Goal: Information Seeking & Learning: Learn about a topic

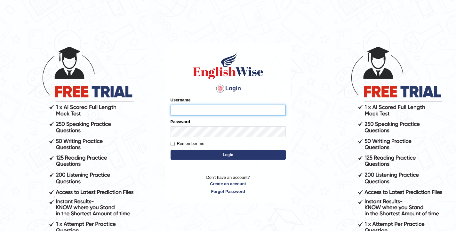
type input "elhamdavoodi"
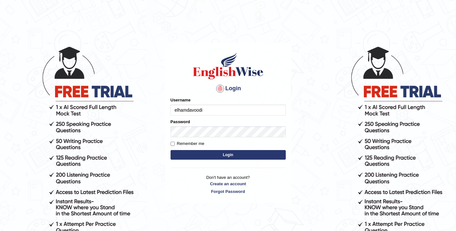
click at [199, 156] on button "Login" at bounding box center [228, 155] width 115 height 10
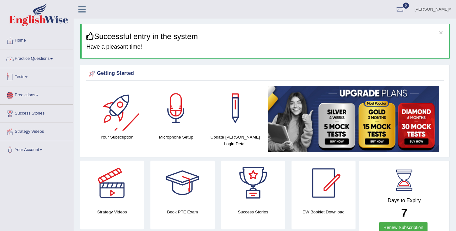
click at [27, 56] on link "Practice Questions" at bounding box center [36, 58] width 73 height 16
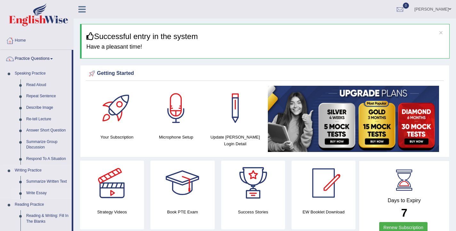
click at [38, 192] on link "Write Essay" at bounding box center [47, 194] width 48 height 12
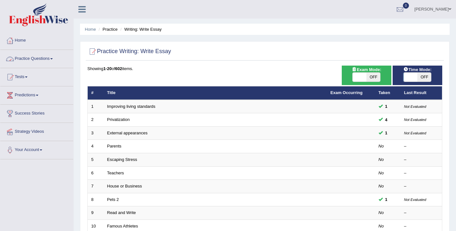
click at [42, 62] on link "Practice Questions" at bounding box center [36, 58] width 73 height 16
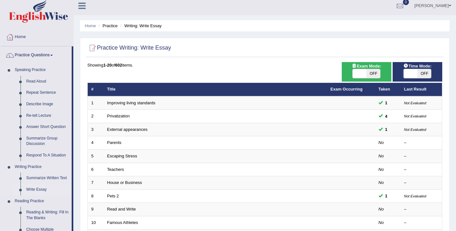
scroll to position [4, 0]
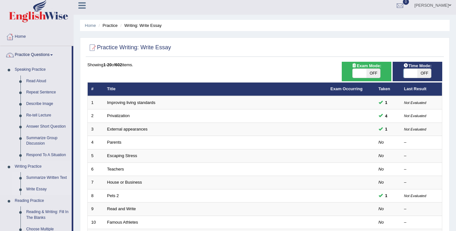
click at [34, 178] on link "Summarize Written Text" at bounding box center [47, 178] width 48 height 12
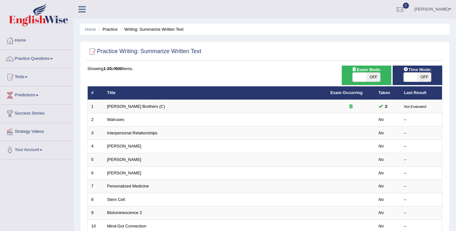
click at [364, 79] on span at bounding box center [360, 77] width 14 height 9
checkbox input "true"
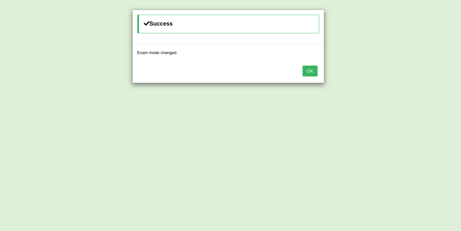
click at [309, 70] on button "OK" at bounding box center [309, 71] width 15 height 11
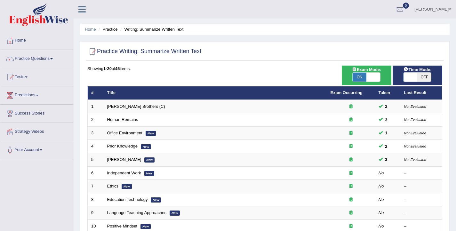
click at [407, 79] on span at bounding box center [411, 77] width 14 height 9
checkbox input "true"
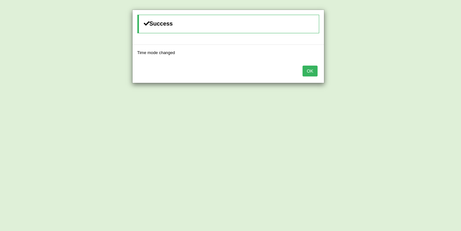
click at [314, 71] on button "OK" at bounding box center [309, 71] width 15 height 11
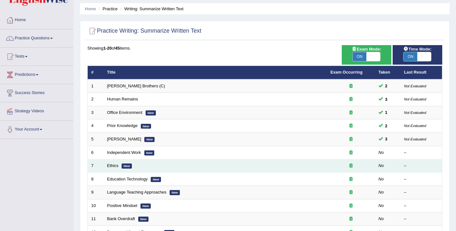
scroll to position [25, 0]
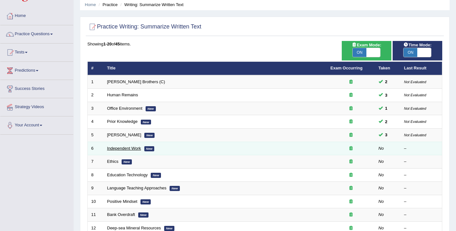
click at [120, 146] on link "Independent Work" at bounding box center [124, 148] width 34 height 5
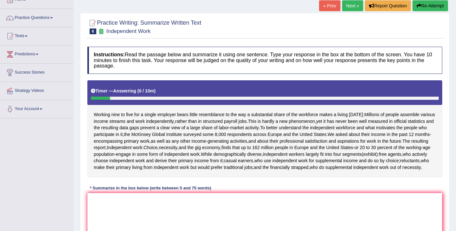
scroll to position [47, 0]
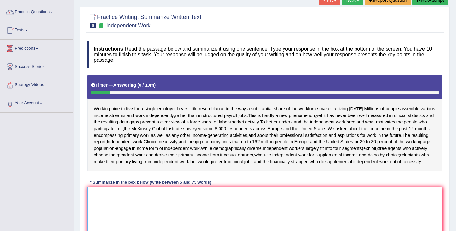
click at [178, 205] on textarea at bounding box center [264, 218] width 355 height 62
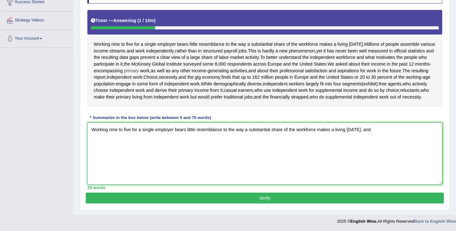
scroll to position [118, 0]
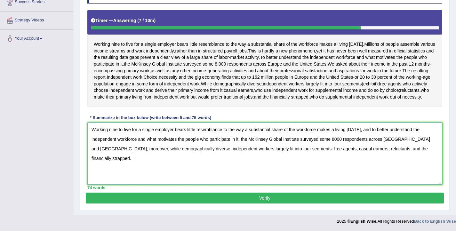
type textarea "Working nine to five for a single employer bears little resemblance to the way …"
click at [260, 196] on button "Verify" at bounding box center [265, 198] width 358 height 11
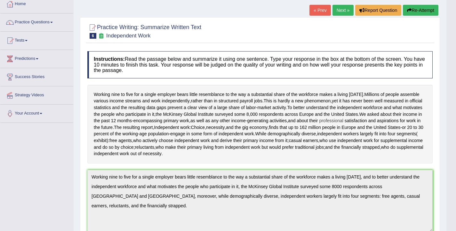
scroll to position [0, 0]
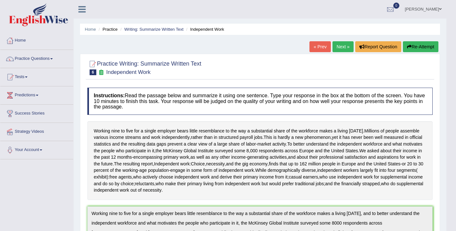
click at [410, 48] on button "Re-Attempt" at bounding box center [421, 46] width 36 height 11
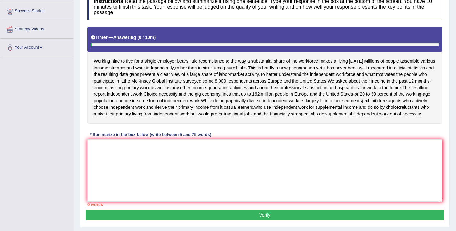
scroll to position [108, 0]
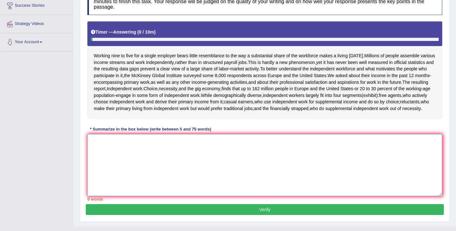
click at [206, 166] on textarea at bounding box center [264, 165] width 355 height 62
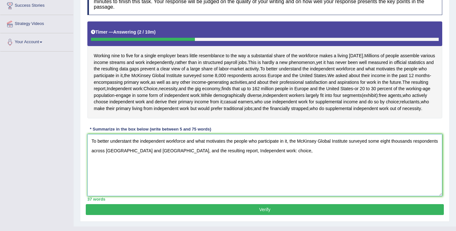
click at [284, 159] on textarea "To better understant the independent workforce and what motivates the people wh…" at bounding box center [264, 165] width 355 height 62
click at [301, 158] on textarea "To better understant the independent workforce and what motivates the people wh…" at bounding box center [264, 165] width 355 height 62
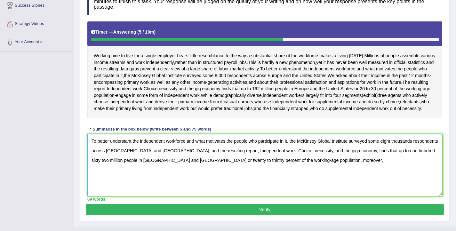
drag, startPoint x: 292, startPoint y: 148, endPoint x: 85, endPoint y: 146, distance: 206.1
click at [86, 146] on div "Instructions: Read the passage below and summarize it using one sentence. Type …" at bounding box center [265, 95] width 358 height 220
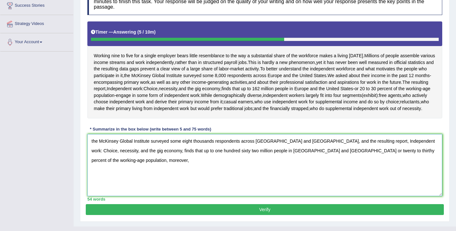
click at [95, 148] on textarea "the McKinsey Global Institute surveyed some eight thousands respondents across …" at bounding box center [264, 165] width 355 height 62
click at [139, 167] on textarea "The McKinsey Global Institute surveyed some eight thousands respondents across …" at bounding box center [264, 165] width 355 height 62
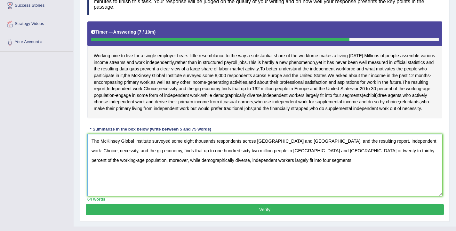
click at [113, 167] on textarea "The McKinsey Global Institute surveyed some eight thousands respondents across …" at bounding box center [264, 165] width 355 height 62
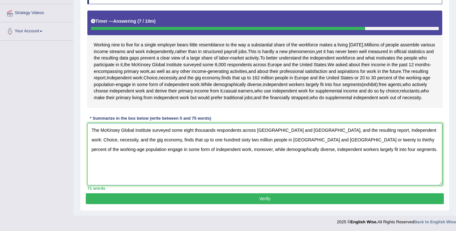
scroll to position [120, 0]
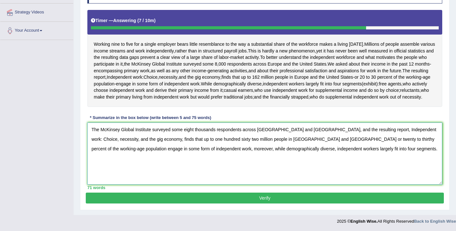
type textarea "The McKinsey Global Institute surveyed some eight thousands respondents across …"
click at [243, 204] on button "Verify" at bounding box center [265, 198] width 358 height 11
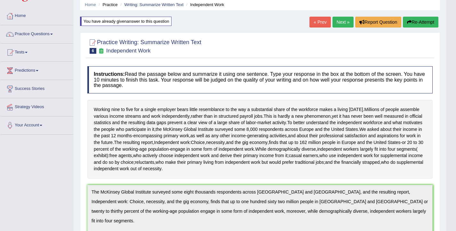
scroll to position [0, 0]
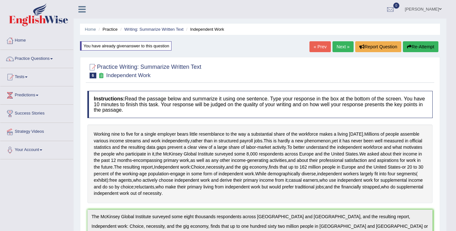
click at [426, 45] on button "Re-Attempt" at bounding box center [421, 46] width 36 height 11
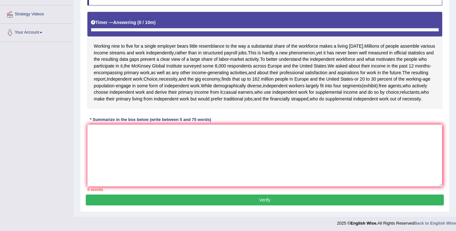
scroll to position [126, 0]
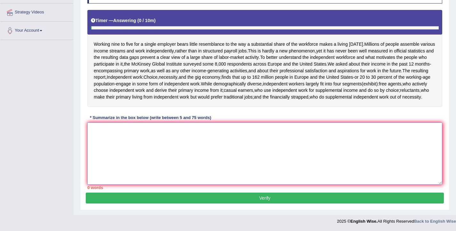
click at [224, 154] on textarea at bounding box center [264, 154] width 355 height 62
paste textarea "The McKinsey Global Institute surveyed some eight thousands respondents across …"
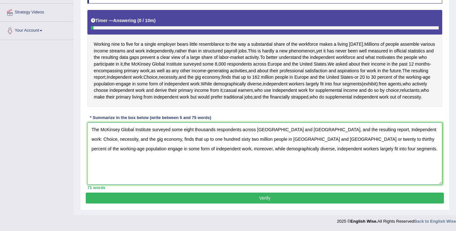
click at [363, 139] on textarea "The McKinsey Global Institute surveyed some eight thousands respondents across …" at bounding box center [264, 154] width 355 height 62
type textarea "The McKinsey Global Institute surveyed some eight thousands respondents across …"
click at [268, 201] on button "Verify" at bounding box center [265, 198] width 358 height 11
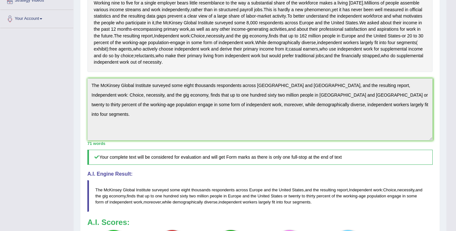
scroll to position [0, 0]
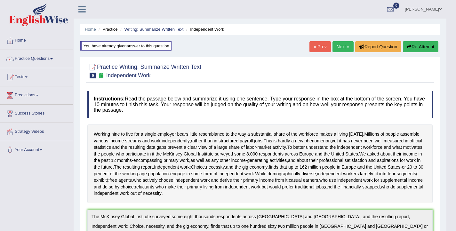
click at [339, 48] on link "Next »" at bounding box center [342, 46] width 21 height 11
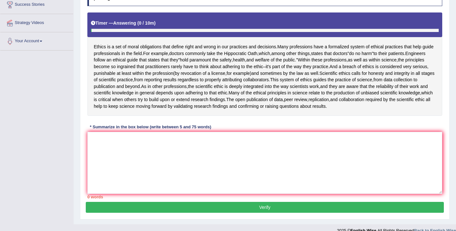
scroll to position [109, 0]
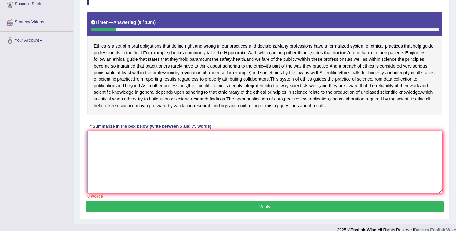
click at [209, 145] on textarea at bounding box center [264, 162] width 355 height 62
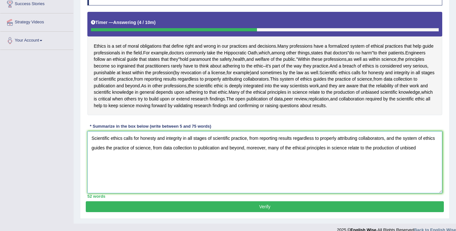
click at [428, 147] on textarea "Scientific ethics calls for honesty and integrity in all stages of scientific p…" at bounding box center [264, 162] width 355 height 62
click at [438, 150] on textarea "Scientific ethics calls for honesty and integrity in all stages of scientific p…" at bounding box center [264, 162] width 355 height 62
type textarea "Scientific ethics calls for honesty and integrity in all stages of scientific p…"
click at [292, 209] on button "Verify" at bounding box center [265, 206] width 358 height 11
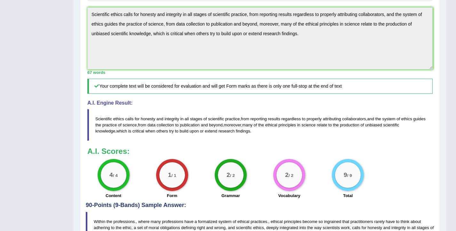
scroll to position [0, 0]
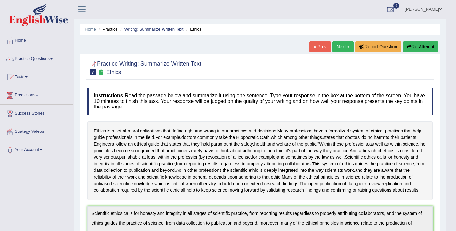
click at [343, 46] on link "Next »" at bounding box center [342, 46] width 21 height 11
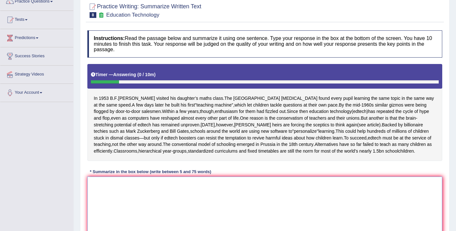
click at [218, 199] on textarea at bounding box center [264, 208] width 355 height 62
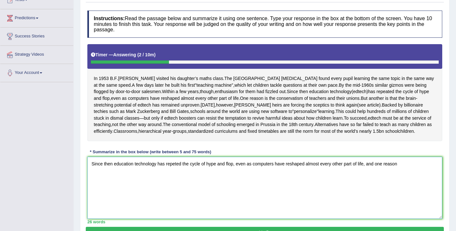
scroll to position [83, 0]
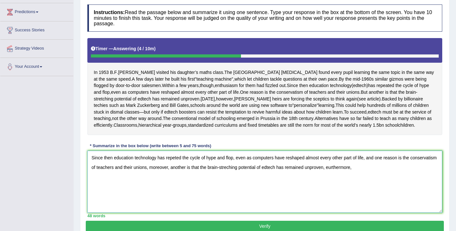
click at [358, 174] on textarea "Since then education technology has repeted the cycle of hype and flop, even as…" at bounding box center [264, 182] width 355 height 62
click at [388, 176] on textarea "Since then education technology has repeted the cycle of hype and flop, even as…" at bounding box center [264, 182] width 355 height 62
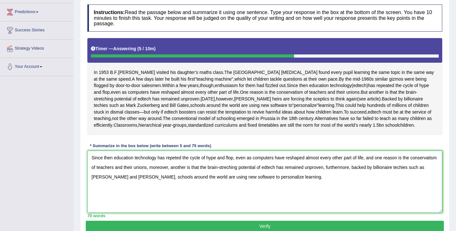
click at [175, 166] on textarea "Since then education technology has repeted the cycle of hype and flop, even as…" at bounding box center [264, 182] width 355 height 62
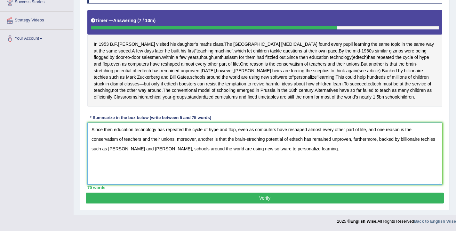
type textarea "Since then education technology has repeated the cycle of hype and flop, even a…"
click at [274, 197] on button "Verify" at bounding box center [265, 198] width 358 height 11
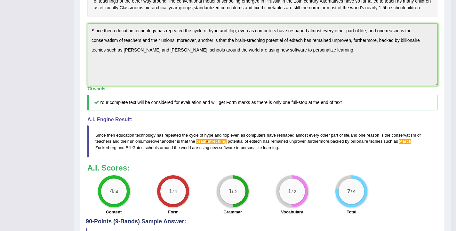
scroll to position [177, 0]
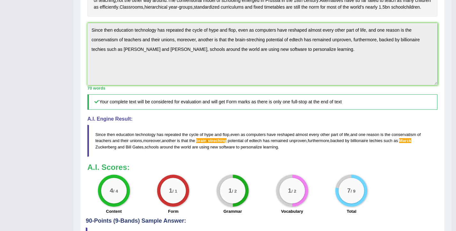
click at [81, 36] on div "Practice Writing: Summarize Written Text 8 Education Technology Instructions: R…" at bounding box center [262, 122] width 365 height 490
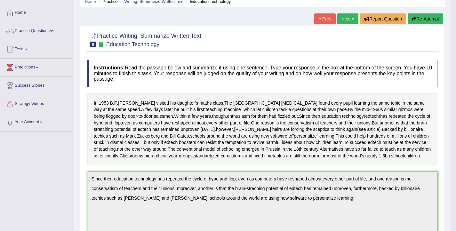
scroll to position [0, 0]
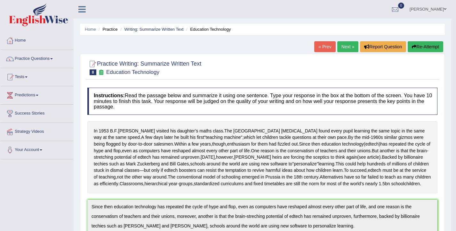
click at [419, 50] on button "Re-Attempt" at bounding box center [426, 46] width 36 height 11
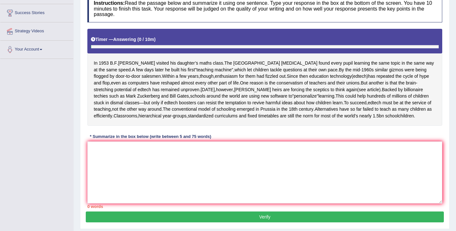
scroll to position [126, 0]
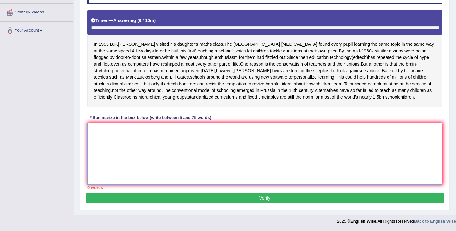
click at [264, 140] on textarea at bounding box center [264, 154] width 355 height 62
paste textarea "Since then education technology has repeated the cycle of hype and flop, even a…"
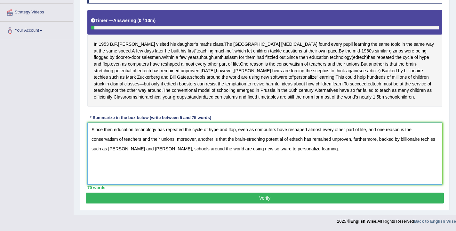
click at [248, 139] on textarea "Since then education technology has repeated the cycle of hype and flop, even a…" at bounding box center [264, 154] width 355 height 62
click at [118, 150] on textarea "Since then education technology has repeated the cycle of hype and flop, even a…" at bounding box center [264, 154] width 355 height 62
type textarea "Since then education technology has repeated the cycle of hype and flop, even a…"
click at [189, 197] on button "Verify" at bounding box center [265, 198] width 358 height 11
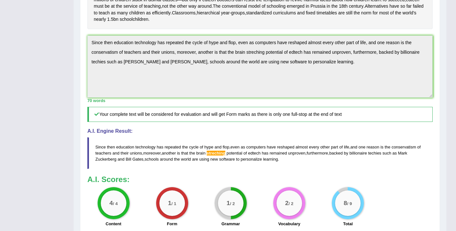
scroll to position [181, 0]
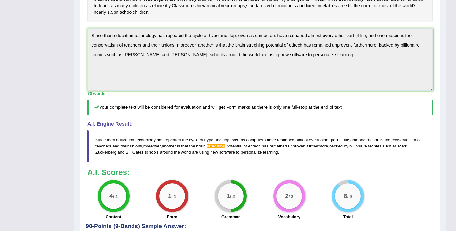
click at [86, 36] on div "Instructions: Read the passage below and summarize it using one sentence. Type …" at bounding box center [260, 65] width 348 height 317
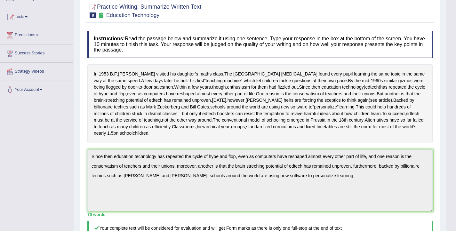
scroll to position [10, 0]
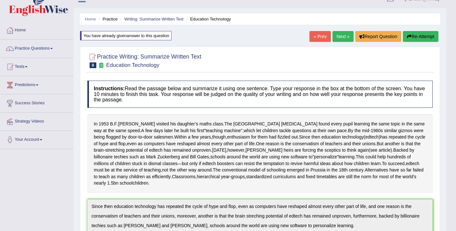
click at [426, 39] on button "Re-Attempt" at bounding box center [421, 36] width 36 height 11
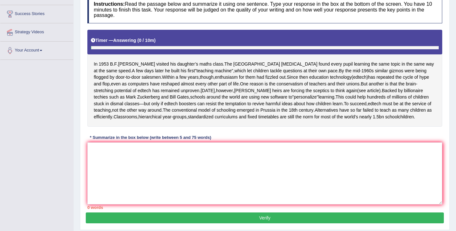
scroll to position [126, 0]
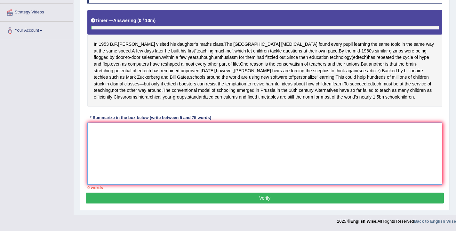
click at [228, 135] on textarea at bounding box center [264, 154] width 355 height 62
paste textarea "Since then education technology has repeated the cycle of hype and flop, even a…"
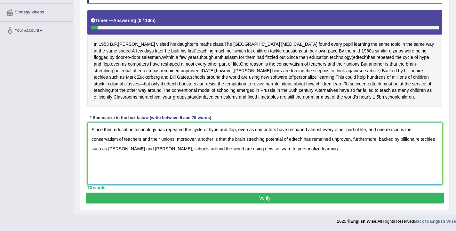
click at [254, 142] on textarea "Since then education technology has repeated the cycle of hype and flop, even a…" at bounding box center [264, 154] width 355 height 62
type textarea "Since then education technology has repeated the cycle of hype and flop, even a…"
click at [257, 197] on button "Verify" at bounding box center [265, 198] width 358 height 11
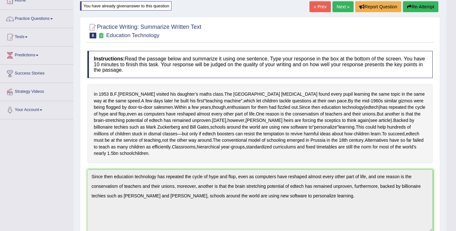
scroll to position [0, 0]
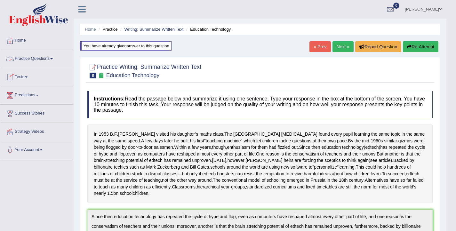
click at [43, 60] on link "Practice Questions" at bounding box center [36, 58] width 73 height 16
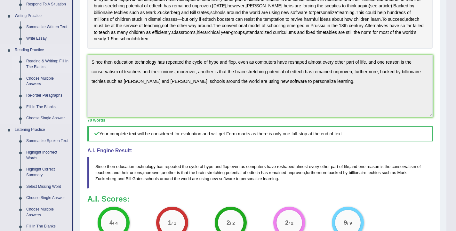
scroll to position [191, 0]
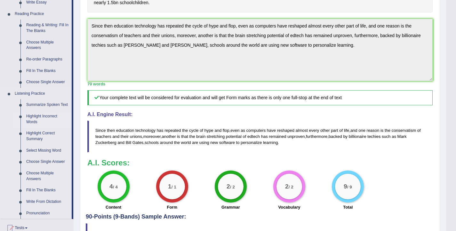
click at [44, 124] on link "Highlight Incorrect Words" at bounding box center [47, 119] width 48 height 17
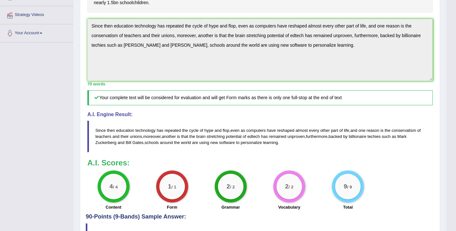
scroll to position [81, 0]
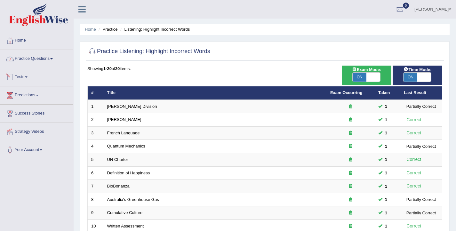
click at [56, 60] on link "Practice Questions" at bounding box center [36, 58] width 73 height 16
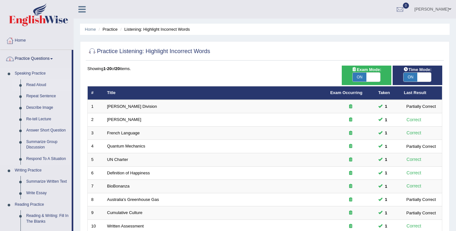
click at [31, 88] on link "Read Aloud" at bounding box center [47, 85] width 48 height 12
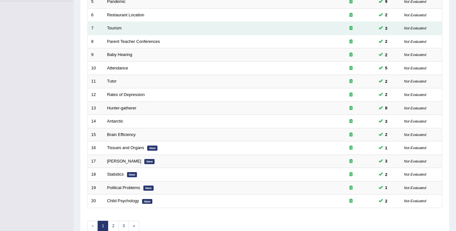
scroll to position [193, 0]
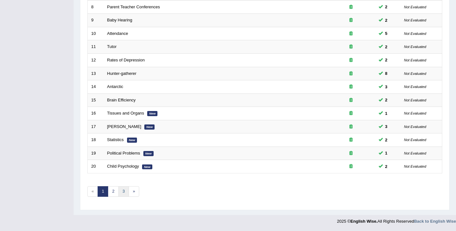
click at [125, 193] on link "3" at bounding box center [123, 191] width 11 height 11
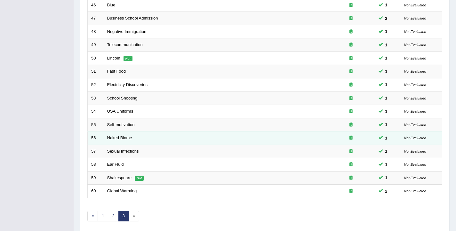
scroll to position [193, 0]
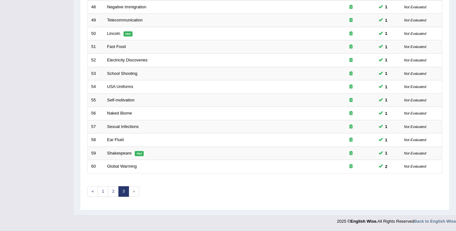
click at [133, 192] on span "»" at bounding box center [134, 191] width 11 height 11
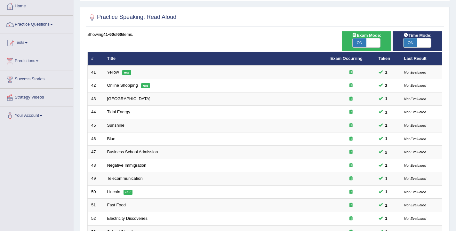
scroll to position [0, 0]
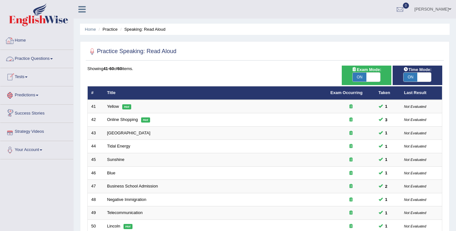
click at [41, 58] on link "Practice Questions" at bounding box center [36, 58] width 73 height 16
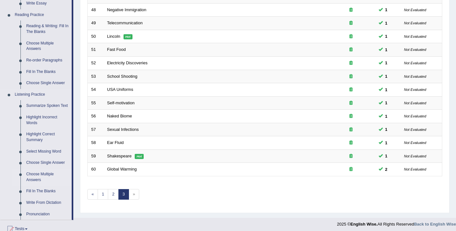
scroll to position [215, 0]
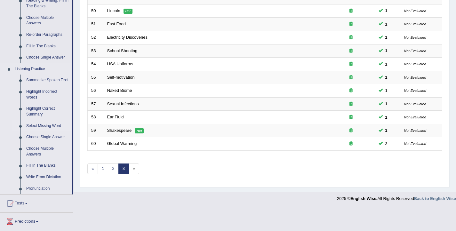
click at [38, 132] on link "Select Missing Word" at bounding box center [47, 126] width 48 height 12
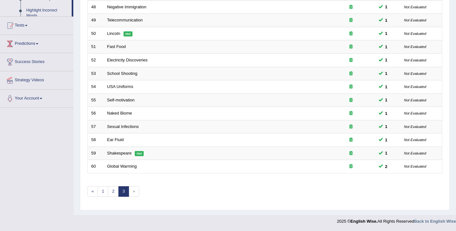
scroll to position [76, 0]
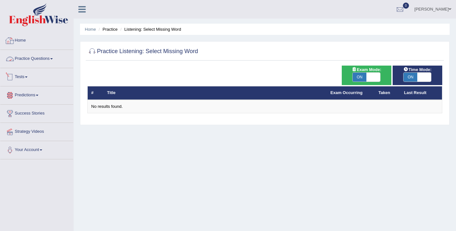
click at [35, 60] on link "Practice Questions" at bounding box center [36, 58] width 73 height 16
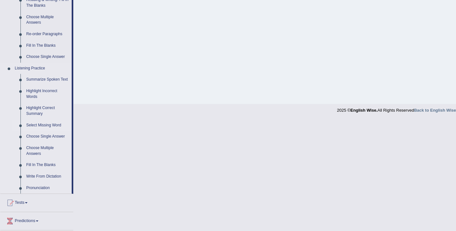
scroll to position [216, 0]
click at [42, 96] on link "Highlight Incorrect Words" at bounding box center [47, 93] width 48 height 17
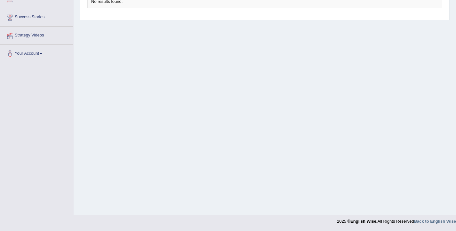
scroll to position [105, 0]
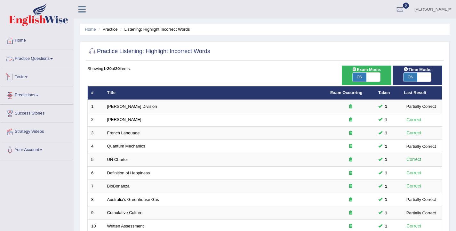
click at [40, 58] on link "Practice Questions" at bounding box center [36, 58] width 73 height 16
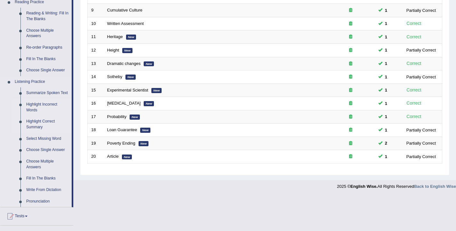
scroll to position [204, 0]
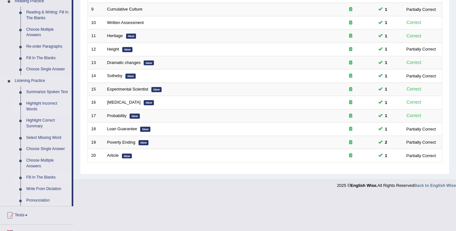
click at [52, 181] on link "Fill In The Blanks" at bounding box center [47, 178] width 48 height 12
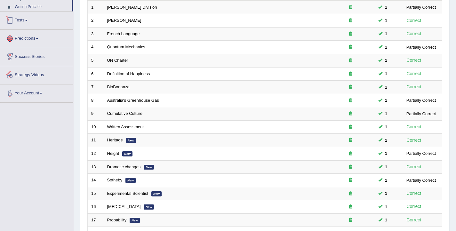
scroll to position [148, 0]
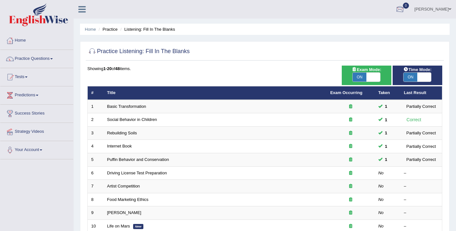
click at [441, 9] on link "[PERSON_NAME]" at bounding box center [433, 8] width 46 height 17
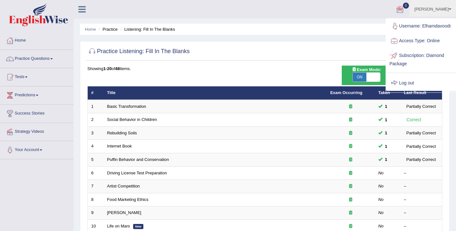
click at [408, 87] on link "Log out" at bounding box center [420, 83] width 69 height 15
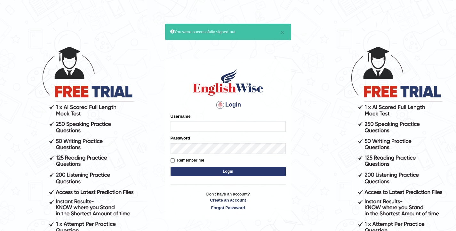
type input "elhamdavoodi"
click at [233, 172] on button "Login" at bounding box center [228, 172] width 115 height 10
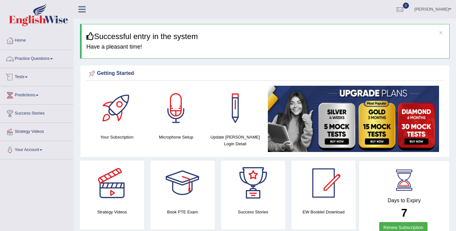
click at [47, 61] on link "Practice Questions" at bounding box center [36, 58] width 73 height 16
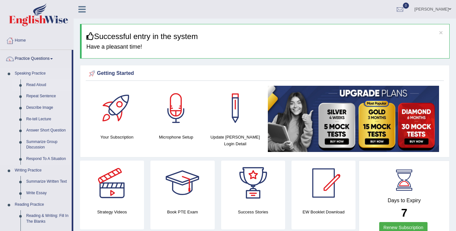
click at [44, 86] on link "Read Aloud" at bounding box center [47, 85] width 48 height 12
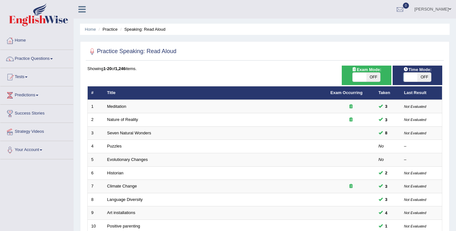
click at [358, 78] on span at bounding box center [360, 77] width 14 height 9
checkbox input "true"
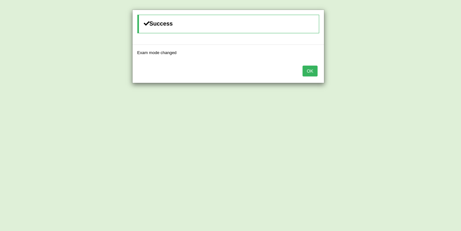
click at [314, 74] on button "OK" at bounding box center [309, 71] width 15 height 11
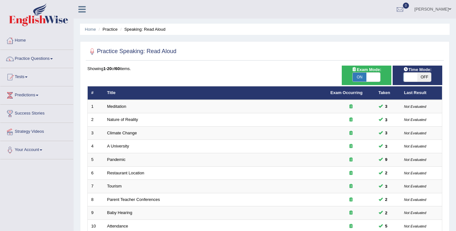
click at [411, 78] on span at bounding box center [411, 77] width 14 height 9
checkbox input "true"
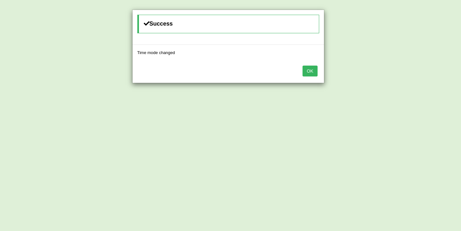
click at [312, 73] on button "OK" at bounding box center [309, 71] width 15 height 11
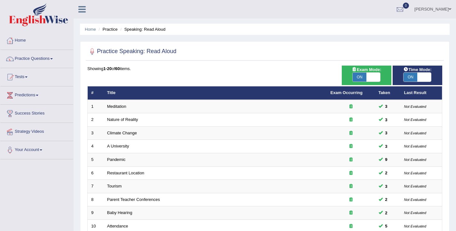
click at [375, 77] on span at bounding box center [373, 77] width 14 height 9
checkbox input "false"
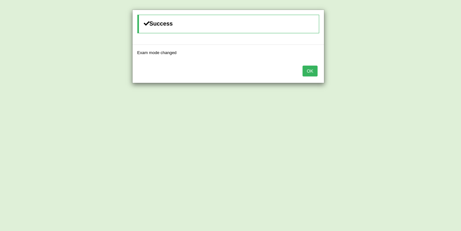
click at [306, 70] on button "OK" at bounding box center [309, 71] width 15 height 11
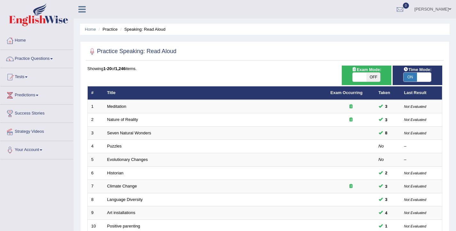
click at [423, 75] on span at bounding box center [424, 77] width 14 height 9
checkbox input "false"
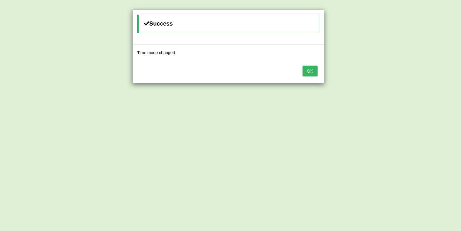
click at [309, 73] on button "OK" at bounding box center [309, 71] width 15 height 11
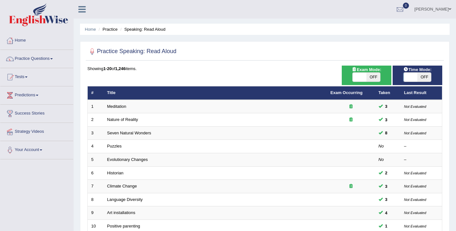
scroll to position [193, 0]
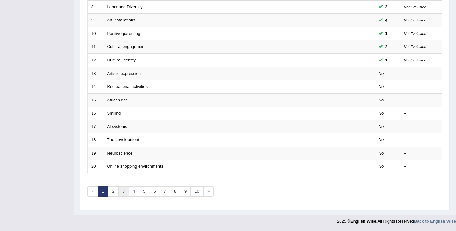
click at [126, 193] on link "3" at bounding box center [123, 191] width 11 height 11
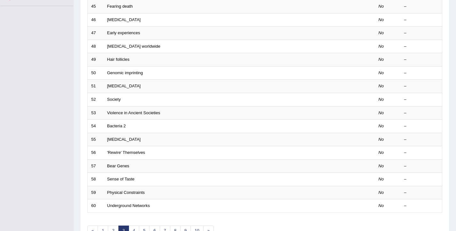
scroll to position [193, 0]
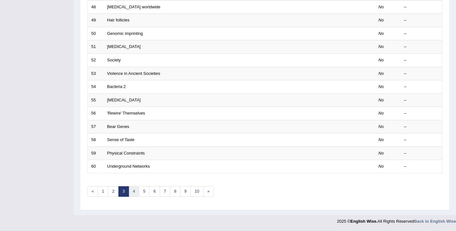
click at [132, 193] on link "4" at bounding box center [134, 191] width 11 height 11
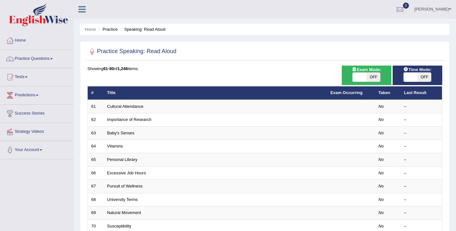
click at [361, 76] on span at bounding box center [360, 77] width 14 height 9
checkbox input "true"
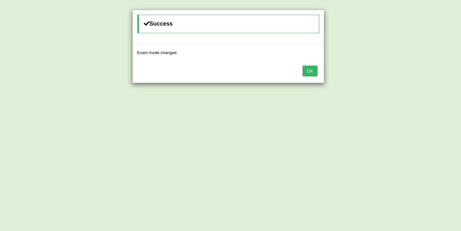
click at [310, 72] on button "OK" at bounding box center [309, 71] width 15 height 11
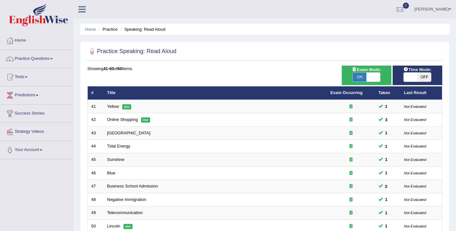
click at [413, 80] on span at bounding box center [411, 77] width 14 height 9
checkbox input "true"
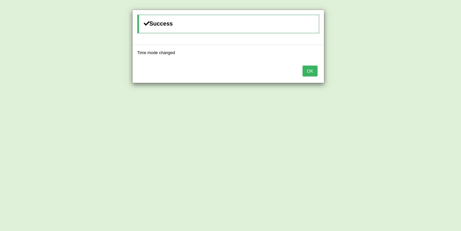
click at [309, 75] on button "OK" at bounding box center [309, 71] width 15 height 11
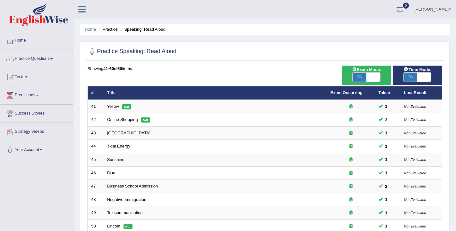
click at [380, 76] on span at bounding box center [373, 77] width 14 height 9
checkbox input "false"
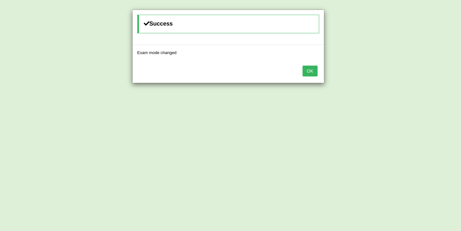
click at [312, 70] on button "OK" at bounding box center [309, 71] width 15 height 11
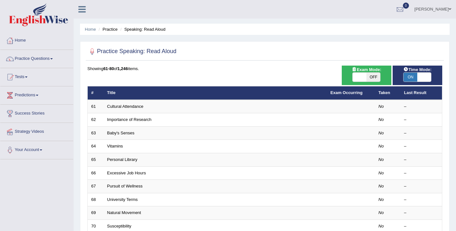
click at [428, 80] on span at bounding box center [424, 77] width 14 height 9
checkbox input "false"
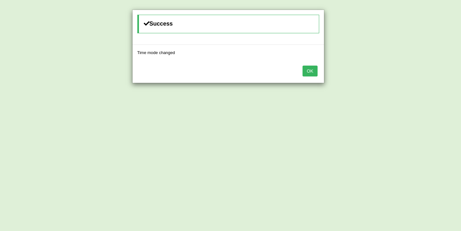
click at [311, 73] on button "OK" at bounding box center [309, 71] width 15 height 11
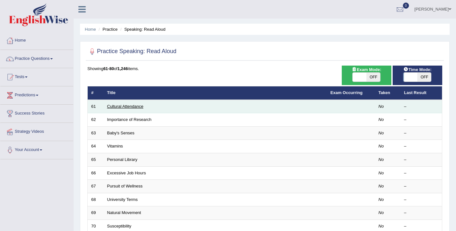
click at [132, 107] on link "Cultural Attendance" at bounding box center [125, 106] width 36 height 5
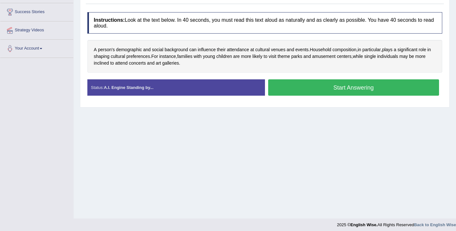
scroll to position [105, 0]
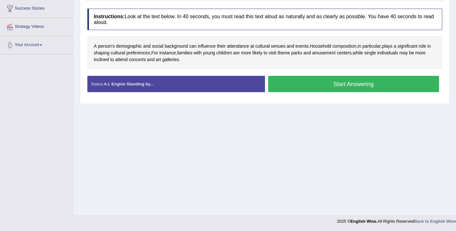
click at [354, 84] on button "Start Answering" at bounding box center [353, 84] width 171 height 16
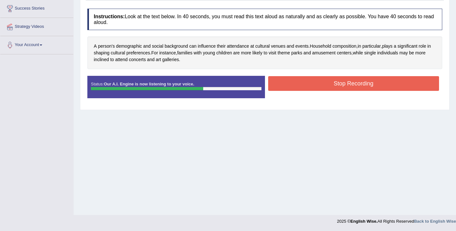
click at [310, 84] on button "Stop Recording" at bounding box center [353, 83] width 171 height 15
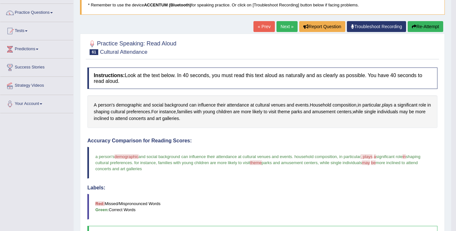
scroll to position [0, 0]
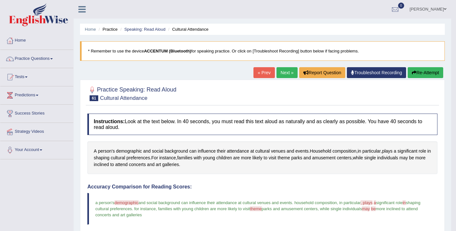
drag, startPoint x: 429, startPoint y: 72, endPoint x: 425, endPoint y: 73, distance: 3.9
click at [429, 72] on button "Re-Attempt" at bounding box center [426, 72] width 36 height 11
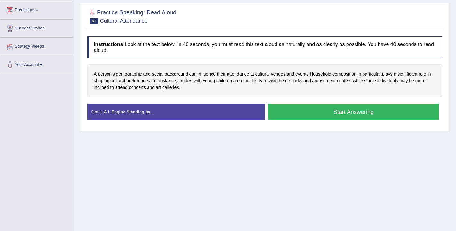
scroll to position [87, 0]
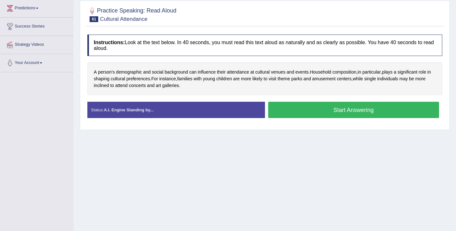
click at [324, 109] on button "Start Answering" at bounding box center [353, 110] width 171 height 16
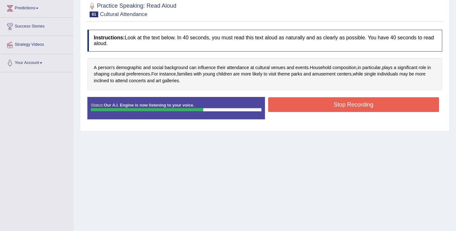
click at [300, 107] on button "Stop Recording" at bounding box center [353, 104] width 171 height 15
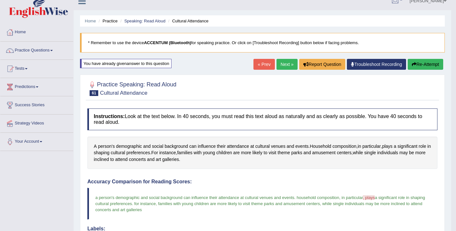
scroll to position [6, 0]
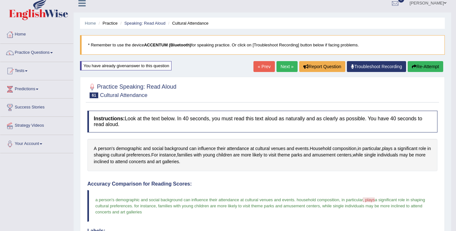
click at [416, 64] on button "Re-Attempt" at bounding box center [426, 66] width 36 height 11
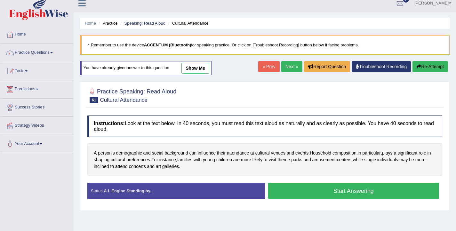
click at [341, 192] on button "Start Answering" at bounding box center [353, 191] width 171 height 16
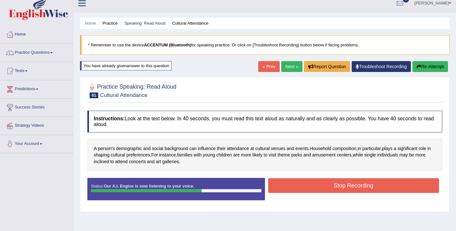
click at [313, 188] on button "Stop Recording" at bounding box center [353, 185] width 171 height 15
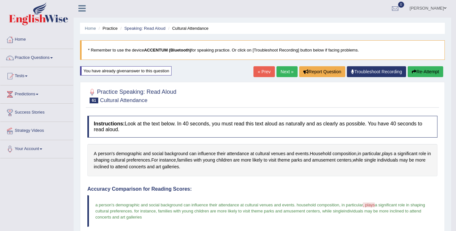
scroll to position [1, 0]
click at [280, 75] on link "Next »" at bounding box center [286, 71] width 21 height 11
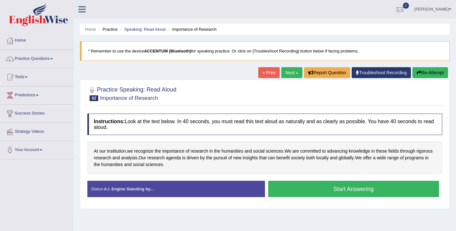
click at [356, 190] on button "Start Answering" at bounding box center [353, 189] width 171 height 16
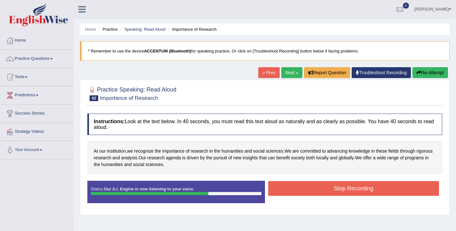
click at [320, 186] on button "Stop Recording" at bounding box center [353, 188] width 171 height 15
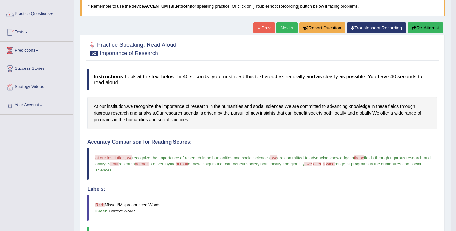
scroll to position [45, 0]
click at [423, 30] on button "Re-Attempt" at bounding box center [426, 27] width 36 height 11
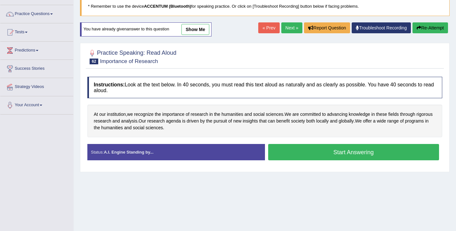
scroll to position [45, 0]
click at [324, 156] on button "Start Answering" at bounding box center [353, 152] width 171 height 16
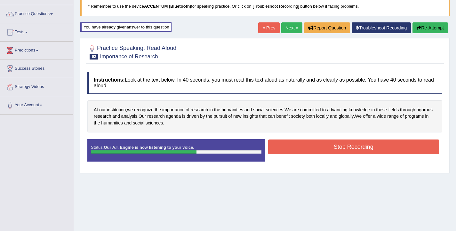
click at [316, 148] on button "Stop Recording" at bounding box center [353, 147] width 171 height 15
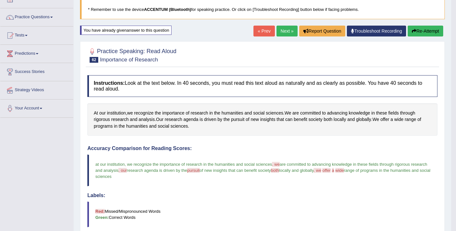
scroll to position [18, 0]
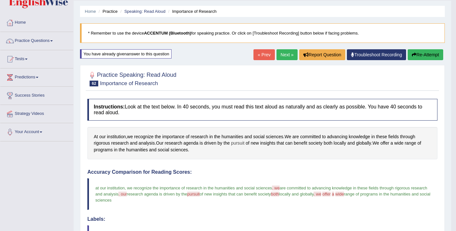
click at [241, 145] on span "pursuit" at bounding box center [237, 143] width 13 height 7
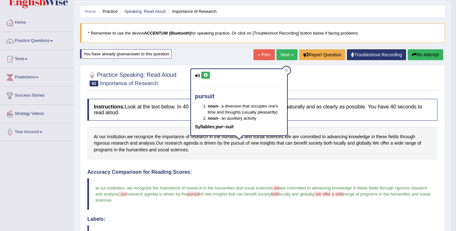
click at [207, 76] on icon at bounding box center [205, 75] width 5 height 4
click at [253, 204] on blockquote "at our institution , we recognize the importance of research in the humanities …" at bounding box center [262, 194] width 350 height 32
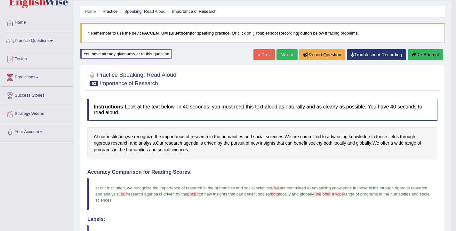
click at [421, 53] on button "Re-Attempt" at bounding box center [426, 54] width 36 height 11
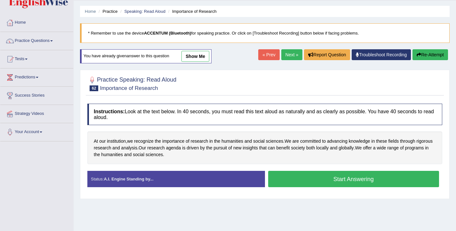
click at [316, 181] on button "Start Answering" at bounding box center [353, 179] width 171 height 16
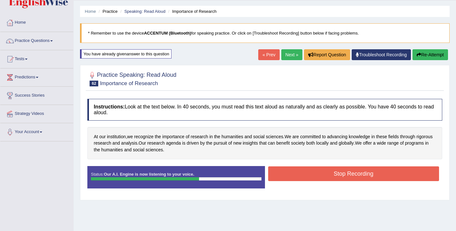
click at [306, 178] on button "Stop Recording" at bounding box center [353, 173] width 171 height 15
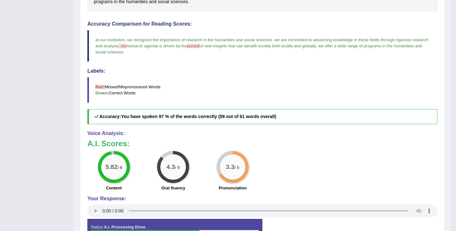
scroll to position [152, 0]
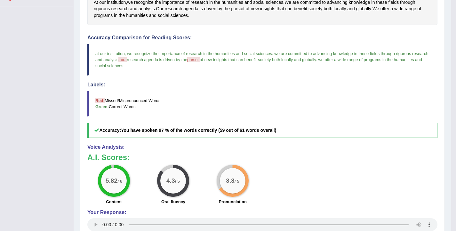
click at [238, 10] on span "pursuit" at bounding box center [237, 8] width 13 height 7
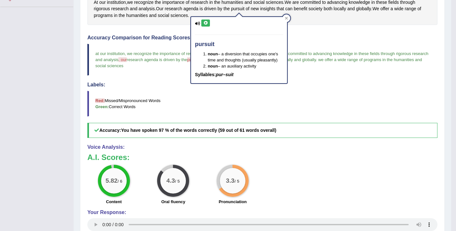
click at [205, 23] on icon at bounding box center [205, 23] width 5 height 4
click at [174, 98] on blockquote "Red: Missed/Mispronounced Words Green: Correct Words" at bounding box center [262, 104] width 350 height 26
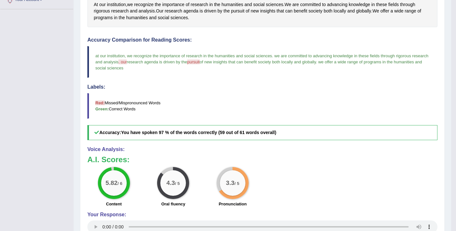
scroll to position [150, 0]
click at [240, 11] on span "pursuit" at bounding box center [237, 11] width 13 height 7
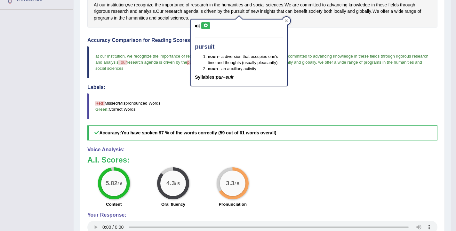
click at [207, 26] on icon at bounding box center [205, 26] width 5 height 4
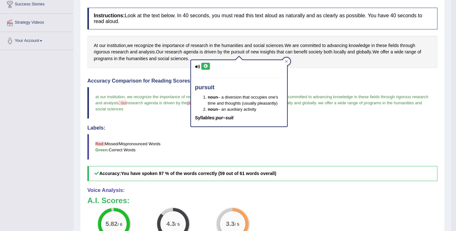
scroll to position [44, 0]
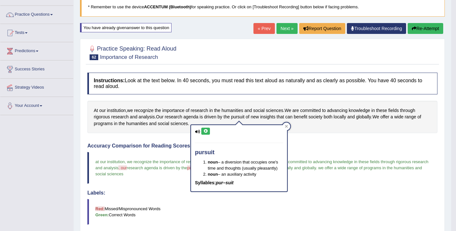
click at [284, 28] on link "Next »" at bounding box center [286, 28] width 21 height 11
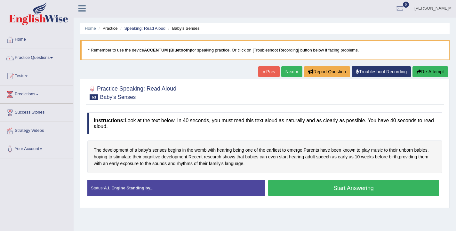
scroll to position [1, 0]
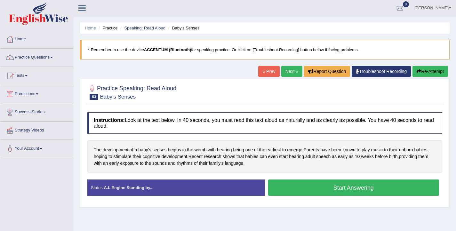
click at [314, 186] on button "Start Answering" at bounding box center [353, 188] width 171 height 16
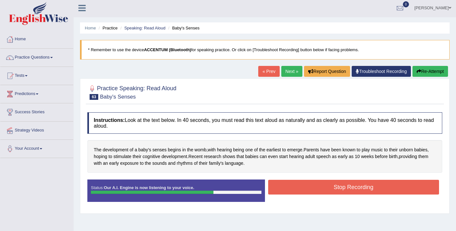
click at [303, 188] on button "Stop Recording" at bounding box center [353, 187] width 171 height 15
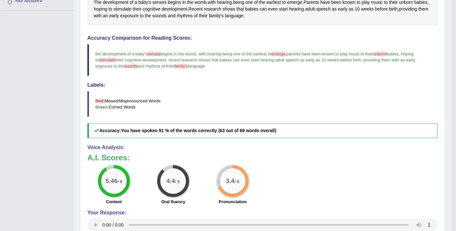
scroll to position [146, 0]
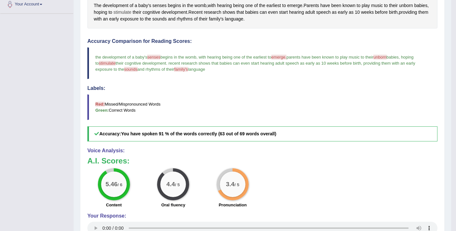
click at [132, 13] on span "stimulate" at bounding box center [123, 12] width 18 height 7
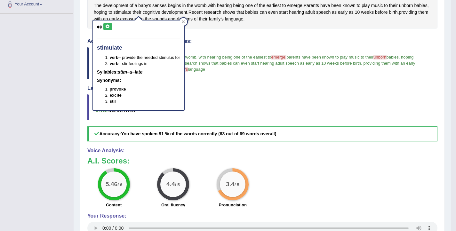
click at [111, 27] on button at bounding box center [107, 26] width 9 height 7
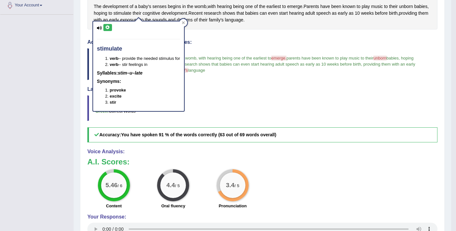
click at [238, 88] on h4 "Labels:" at bounding box center [262, 89] width 350 height 6
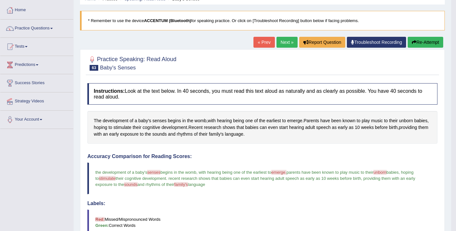
scroll to position [30, 0]
click at [419, 44] on button "Re-Attempt" at bounding box center [426, 42] width 36 height 11
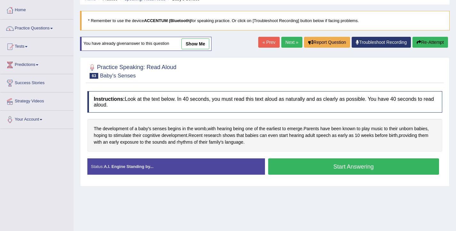
click at [298, 165] on button "Start Answering" at bounding box center [353, 166] width 171 height 16
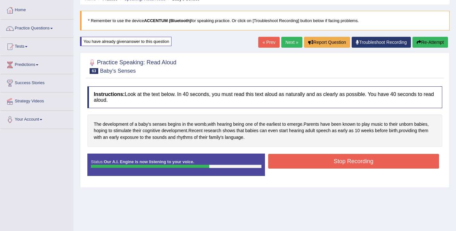
click at [289, 159] on button "Stop Recording" at bounding box center [353, 161] width 171 height 15
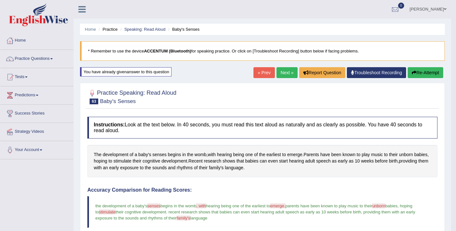
click at [284, 72] on link "Next »" at bounding box center [286, 72] width 21 height 11
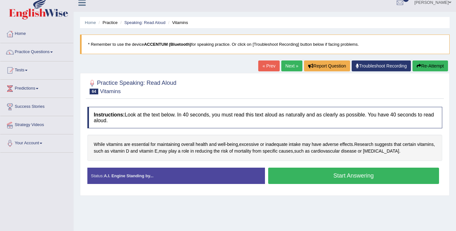
scroll to position [7, 0]
click at [348, 177] on button "Start Answering" at bounding box center [353, 176] width 171 height 16
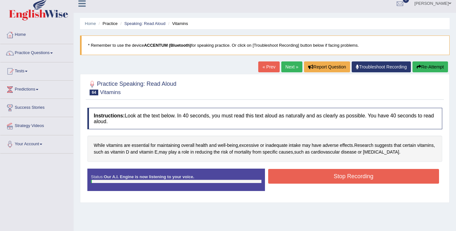
scroll to position [5, 0]
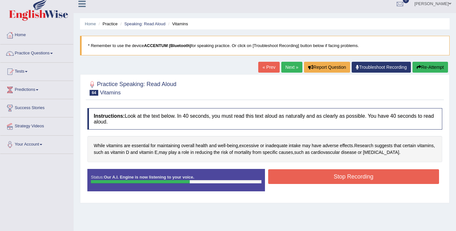
click at [372, 175] on button "Stop Recording" at bounding box center [353, 176] width 171 height 15
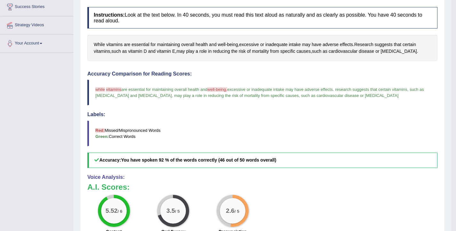
scroll to position [16, 0]
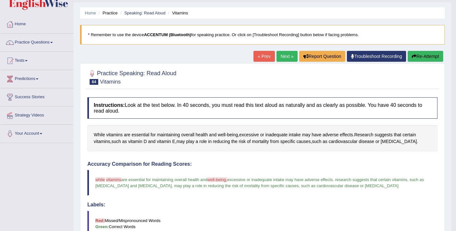
click at [424, 54] on button "Re-Attempt" at bounding box center [426, 56] width 36 height 11
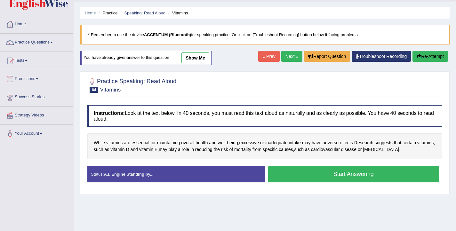
scroll to position [16, 0]
click at [303, 177] on button "Start Answering" at bounding box center [353, 174] width 171 height 16
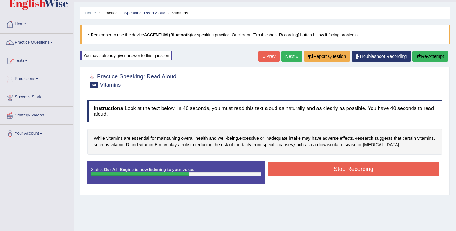
click at [362, 172] on button "Stop Recording" at bounding box center [353, 169] width 171 height 15
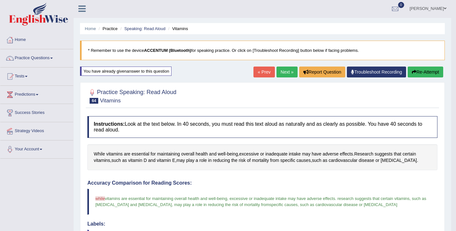
scroll to position [0, 0]
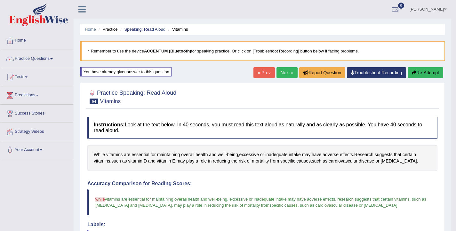
click at [419, 70] on button "Re-Attempt" at bounding box center [426, 72] width 36 height 11
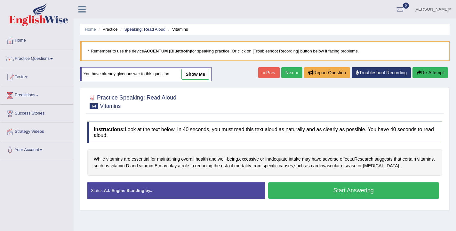
click at [292, 194] on button "Start Answering" at bounding box center [353, 190] width 171 height 16
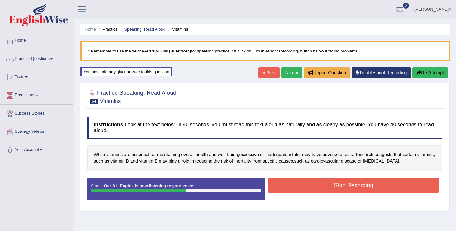
click at [375, 184] on button "Stop Recording" at bounding box center [353, 185] width 171 height 15
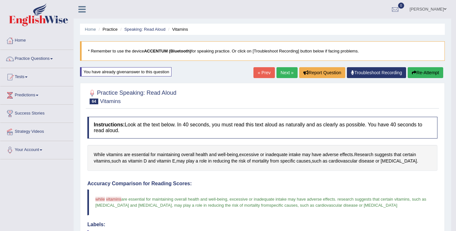
click at [284, 73] on link "Next »" at bounding box center [286, 72] width 21 height 11
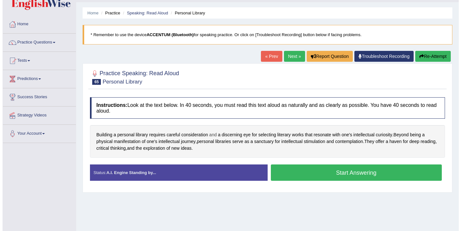
scroll to position [17, 0]
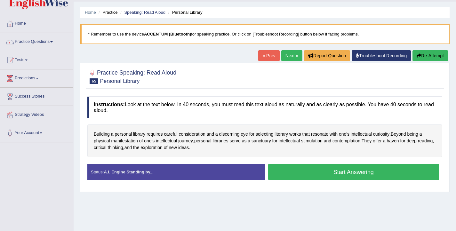
click at [328, 172] on button "Start Answering" at bounding box center [353, 172] width 171 height 16
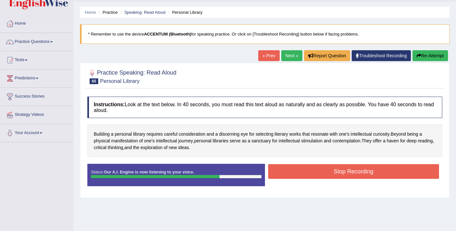
click at [300, 174] on button "Stop Recording" at bounding box center [353, 171] width 171 height 15
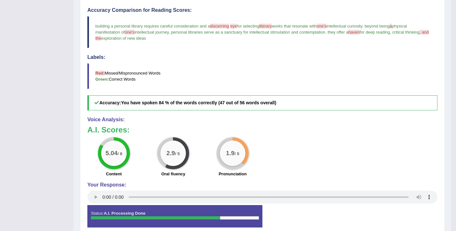
scroll to position [94, 0]
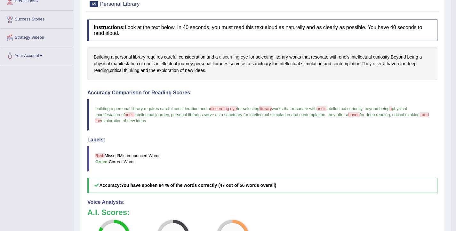
click at [230, 58] on span "discerning" at bounding box center [229, 57] width 20 height 7
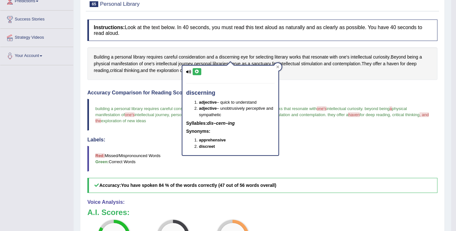
click at [199, 72] on icon at bounding box center [197, 72] width 5 height 4
click at [323, 86] on div "Instructions: Look at the text below. In 40 seconds, you must read this text al…" at bounding box center [262, 167] width 353 height 302
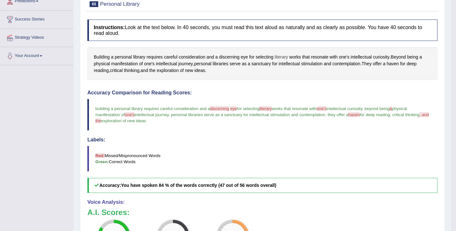
click at [284, 59] on span "literary" at bounding box center [281, 57] width 13 height 7
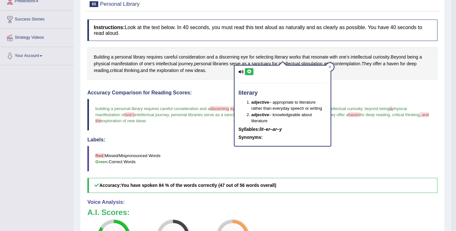
click at [248, 73] on icon at bounding box center [249, 72] width 5 height 4
click at [200, 95] on h4 "Accuracy Comparison for Reading Scores:" at bounding box center [262, 93] width 350 height 6
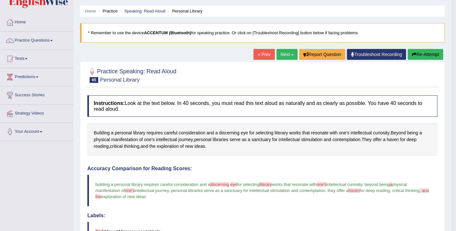
scroll to position [0, 0]
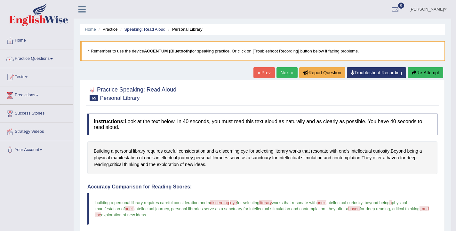
click at [428, 72] on button "Re-Attempt" at bounding box center [426, 72] width 36 height 11
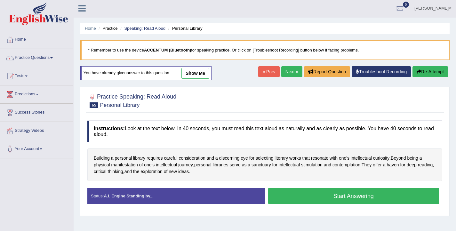
scroll to position [1, 0]
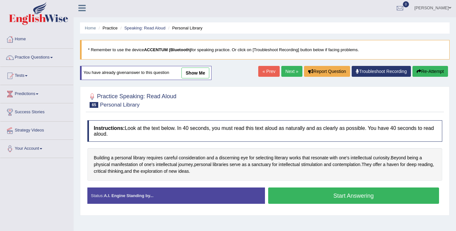
click at [330, 196] on button "Start Answering" at bounding box center [353, 196] width 171 height 16
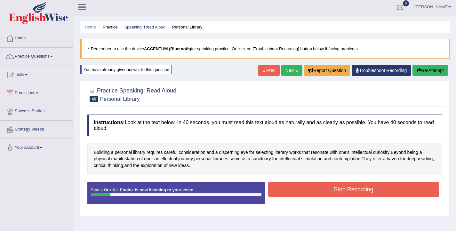
scroll to position [3, 0]
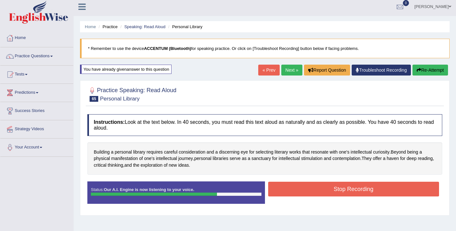
click at [300, 190] on button "Stop Recording" at bounding box center [353, 189] width 171 height 15
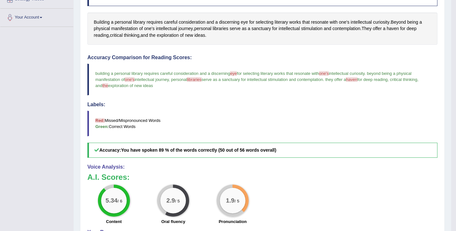
scroll to position [132, 0]
click at [396, 28] on span "haven" at bounding box center [393, 29] width 12 height 7
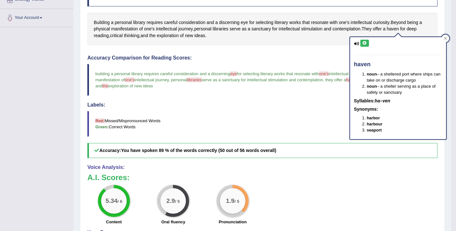
click at [368, 43] on button at bounding box center [364, 43] width 9 height 7
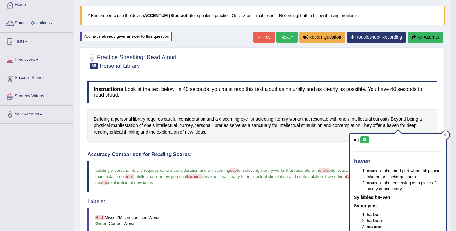
click at [420, 34] on button "Re-Attempt" at bounding box center [426, 37] width 36 height 11
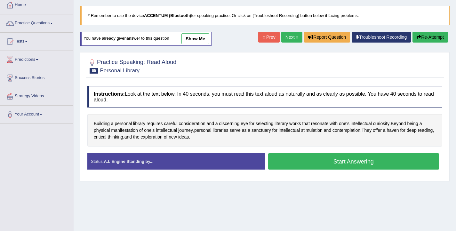
click at [316, 165] on button "Start Answering" at bounding box center [353, 161] width 171 height 16
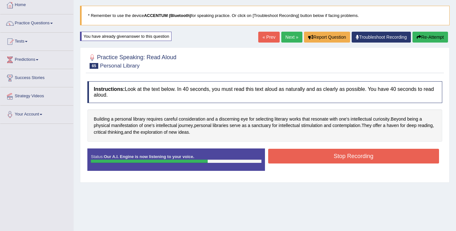
click at [297, 156] on button "Stop Recording" at bounding box center [353, 156] width 171 height 15
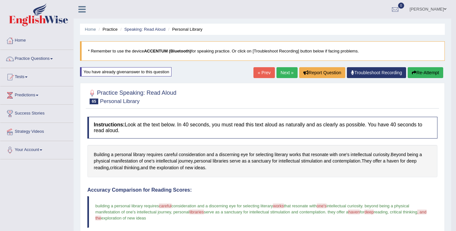
click at [443, 12] on link "[PERSON_NAME]" at bounding box center [428, 8] width 46 height 17
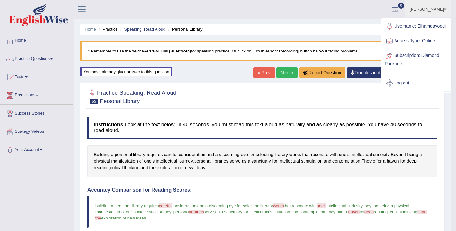
click at [342, 95] on div at bounding box center [262, 97] width 350 height 20
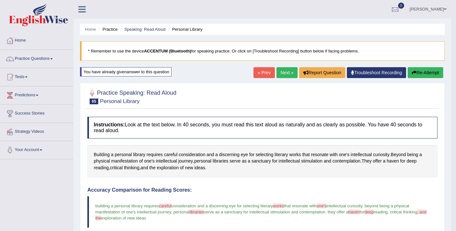
click at [429, 75] on button "Re-Attempt" at bounding box center [426, 72] width 36 height 11
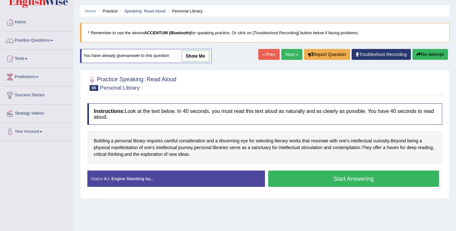
scroll to position [19, 0]
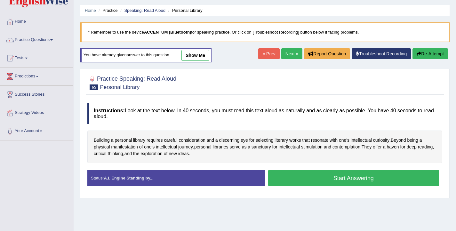
click at [300, 178] on button "Start Answering" at bounding box center [353, 178] width 171 height 16
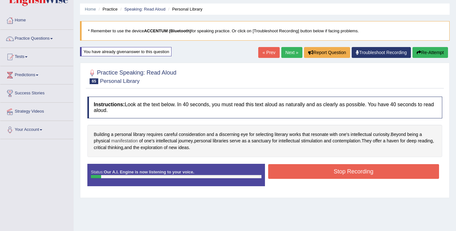
scroll to position [20, 0]
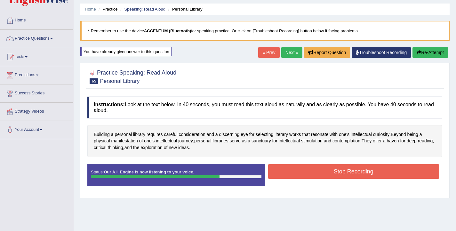
click at [294, 173] on button "Stop Recording" at bounding box center [353, 171] width 171 height 15
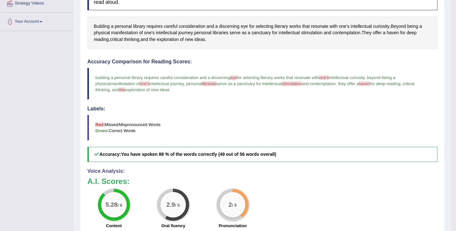
scroll to position [0, 0]
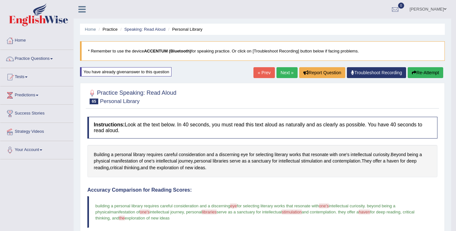
click at [422, 74] on button "Re-Attempt" at bounding box center [426, 72] width 36 height 11
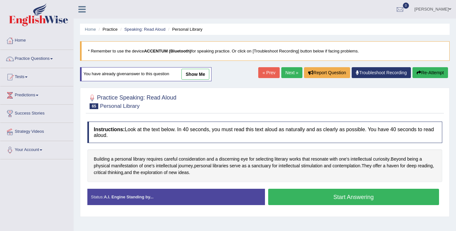
click at [301, 195] on button "Start Answering" at bounding box center [353, 197] width 171 height 16
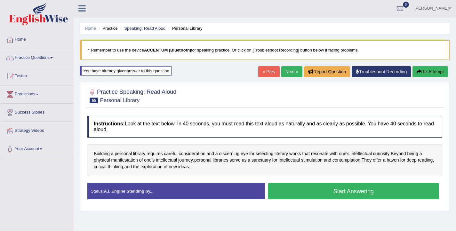
scroll to position [1, 0]
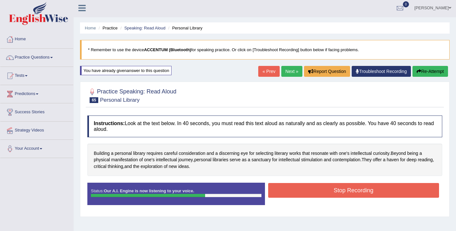
click at [316, 190] on button "Stop Recording" at bounding box center [353, 190] width 171 height 15
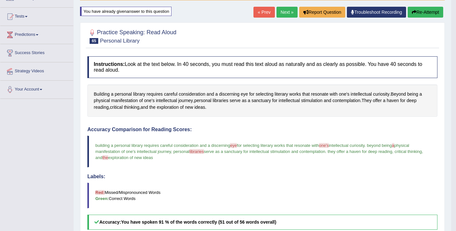
scroll to position [0, 0]
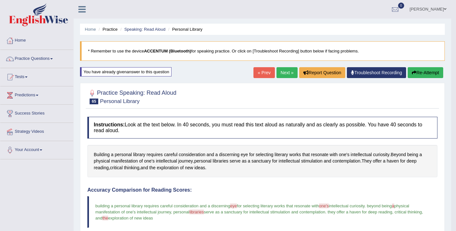
click at [429, 73] on button "Re-Attempt" at bounding box center [426, 72] width 36 height 11
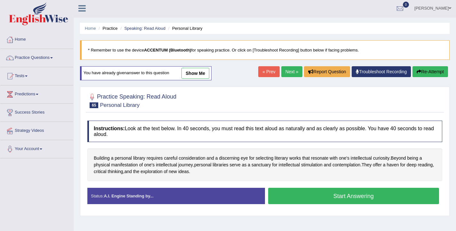
scroll to position [1, 0]
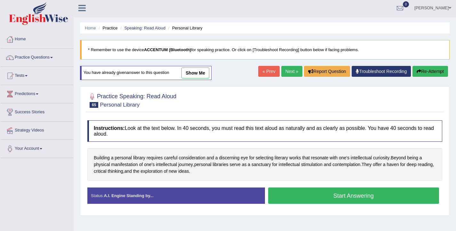
click at [288, 192] on button "Start Answering" at bounding box center [353, 196] width 171 height 16
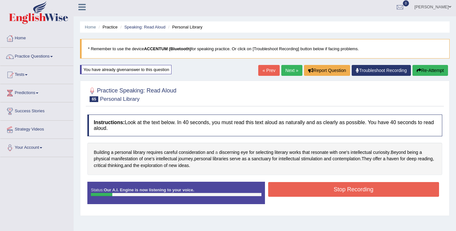
scroll to position [3, 0]
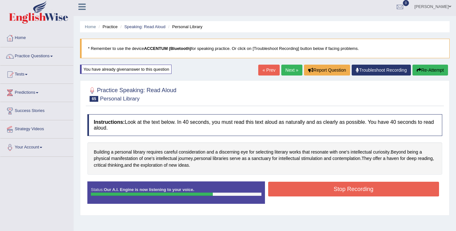
click at [303, 190] on button "Stop Recording" at bounding box center [353, 189] width 171 height 15
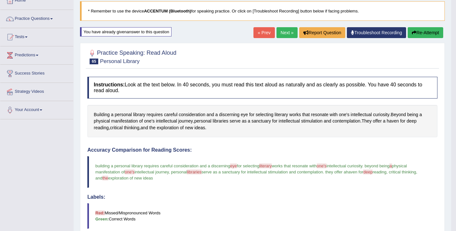
scroll to position [0, 0]
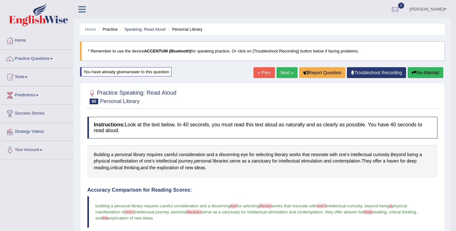
click at [421, 74] on button "Re-Attempt" at bounding box center [426, 72] width 36 height 11
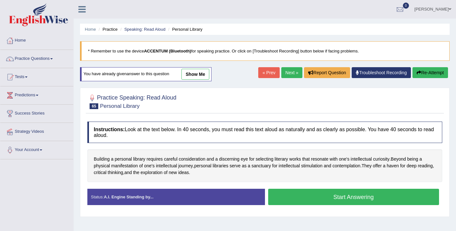
click at [300, 197] on button "Start Answering" at bounding box center [353, 197] width 171 height 16
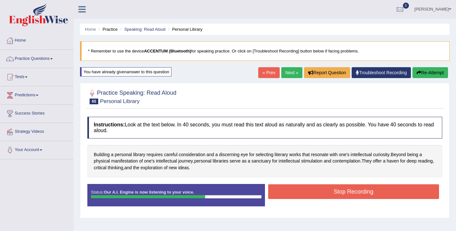
click at [307, 188] on button "Stop Recording" at bounding box center [353, 191] width 171 height 15
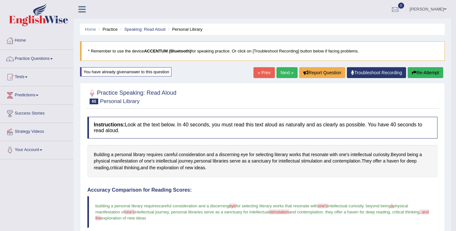
click at [413, 74] on icon "button" at bounding box center [414, 72] width 4 height 4
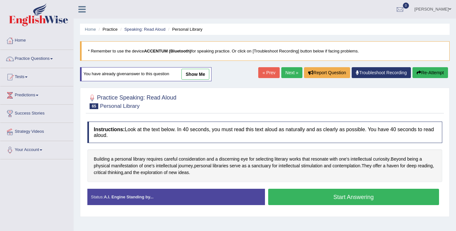
click at [310, 197] on button "Start Answering" at bounding box center [353, 197] width 171 height 16
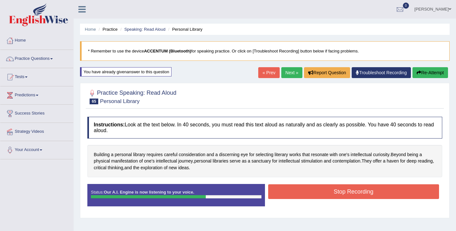
click at [356, 194] on button "Stop Recording" at bounding box center [353, 191] width 171 height 15
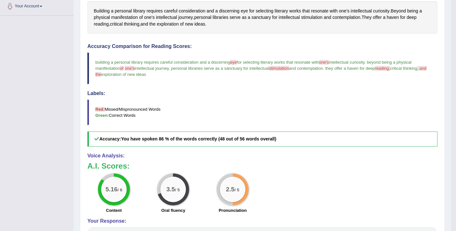
scroll to position [130, 0]
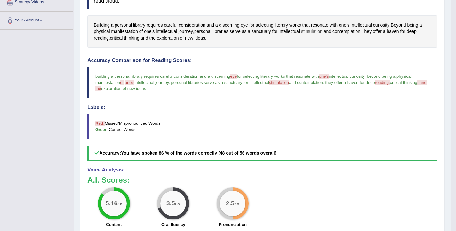
click at [313, 30] on span "stimulation" at bounding box center [311, 31] width 21 height 7
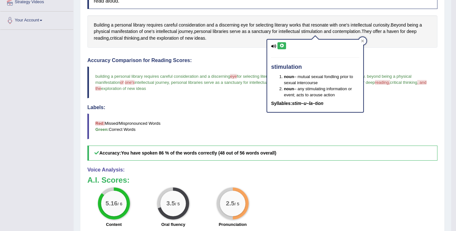
click at [284, 47] on button at bounding box center [281, 45] width 9 height 7
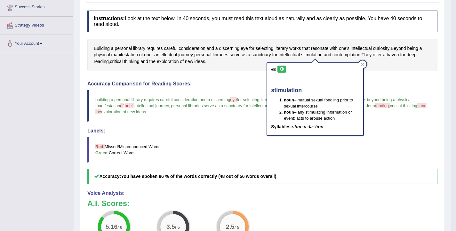
scroll to position [30, 0]
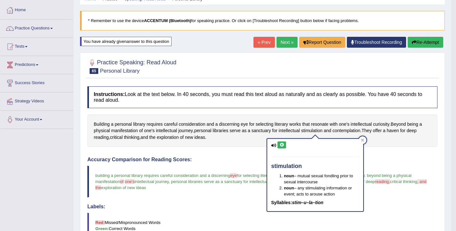
click at [287, 38] on link "Next »" at bounding box center [286, 42] width 21 height 11
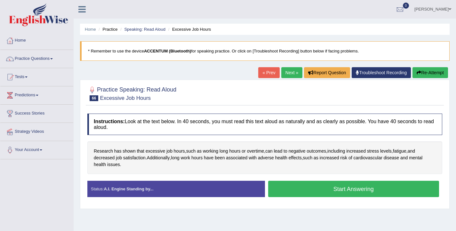
click at [318, 193] on button "Start Answering" at bounding box center [353, 189] width 171 height 16
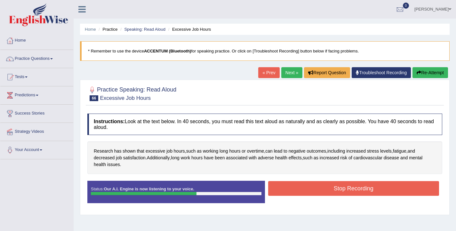
click at [340, 190] on button "Stop Recording" at bounding box center [353, 188] width 171 height 15
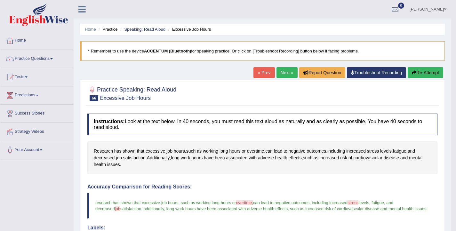
click at [428, 73] on button "Re-Attempt" at bounding box center [426, 72] width 36 height 11
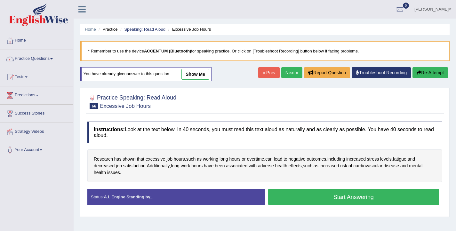
click at [306, 198] on button "Start Answering" at bounding box center [353, 197] width 171 height 16
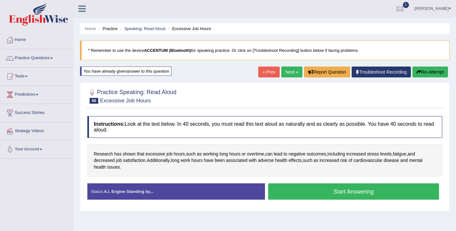
scroll to position [1, 0]
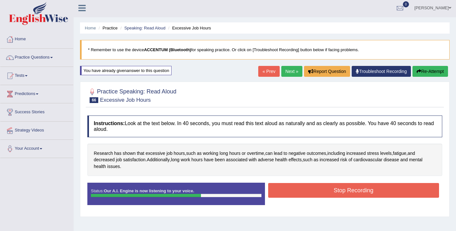
click at [305, 189] on button "Stop Recording" at bounding box center [353, 190] width 171 height 15
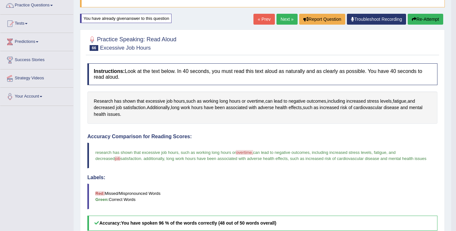
scroll to position [54, 0]
click at [280, 22] on link "Next »" at bounding box center [286, 18] width 21 height 11
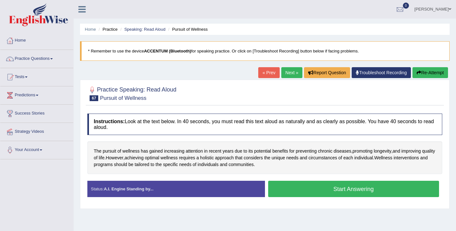
click at [303, 190] on button "Start Answering" at bounding box center [353, 189] width 171 height 16
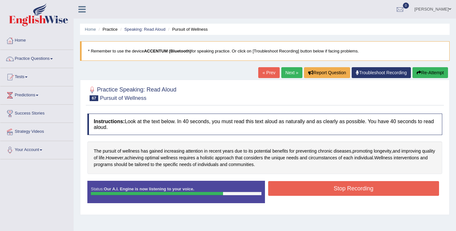
click at [325, 189] on button "Stop Recording" at bounding box center [353, 188] width 171 height 15
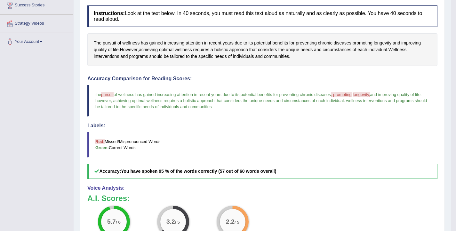
scroll to position [108, 0]
click at [388, 44] on span "longevity" at bounding box center [383, 43] width 18 height 7
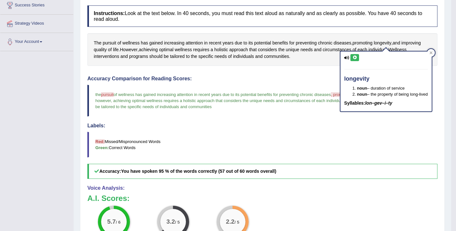
click at [356, 59] on icon at bounding box center [354, 58] width 5 height 4
click at [276, 90] on blockquote "the pursuit pursue of wellness has gained increasing attention in recent years …" at bounding box center [262, 101] width 350 height 32
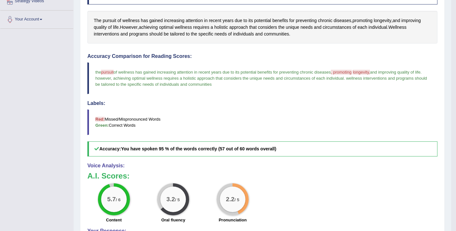
scroll to position [97, 0]
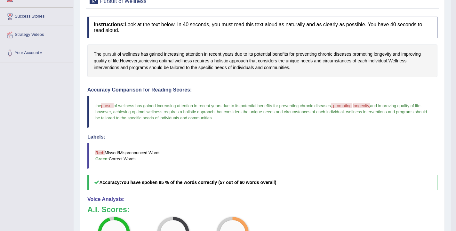
click at [114, 54] on span "pursuit" at bounding box center [109, 54] width 13 height 7
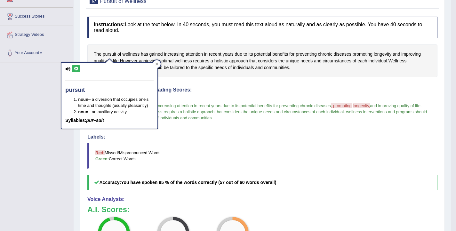
click at [79, 71] on button at bounding box center [76, 68] width 9 height 7
click at [203, 87] on div "Instructions: Look at the text below. In 40 seconds, you must read this text al…" at bounding box center [262, 164] width 353 height 302
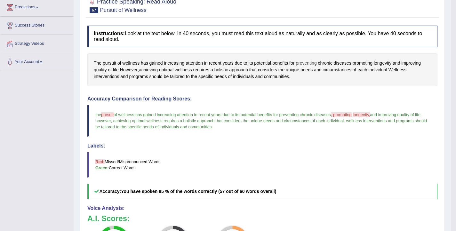
scroll to position [6, 0]
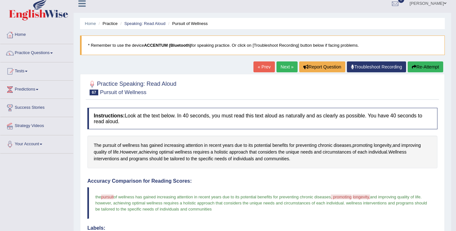
click at [418, 63] on button "Re-Attempt" at bounding box center [426, 66] width 36 height 11
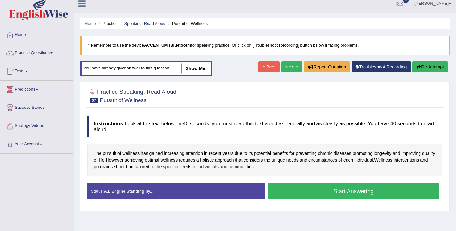
click at [289, 197] on button "Start Answering" at bounding box center [353, 191] width 171 height 16
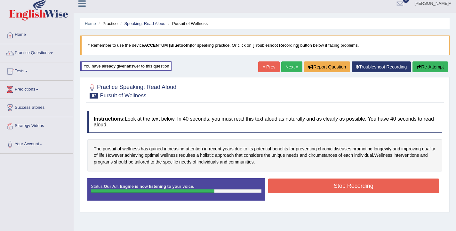
click at [331, 186] on button "Stop Recording" at bounding box center [353, 186] width 171 height 15
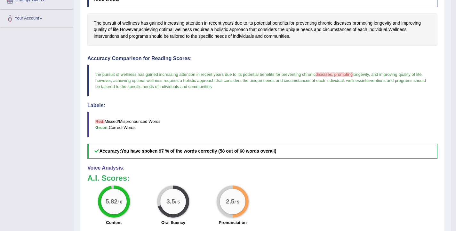
scroll to position [19, 0]
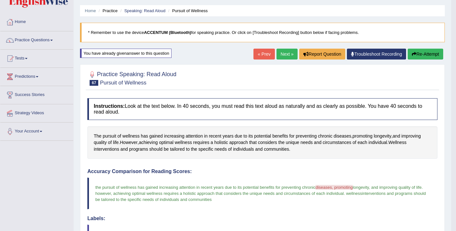
click at [420, 56] on button "Re-Attempt" at bounding box center [426, 54] width 36 height 11
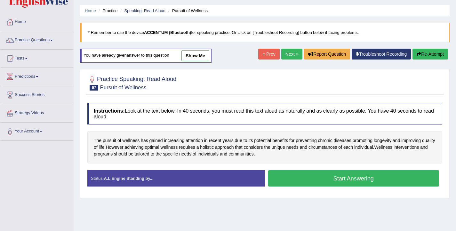
click at [315, 174] on button "Start Answering" at bounding box center [353, 178] width 171 height 16
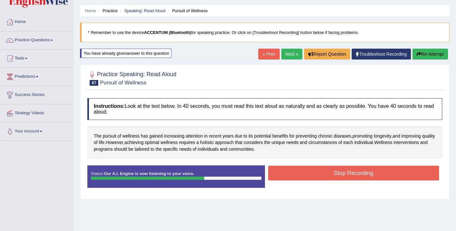
click at [311, 177] on button "Stop Recording" at bounding box center [353, 173] width 171 height 15
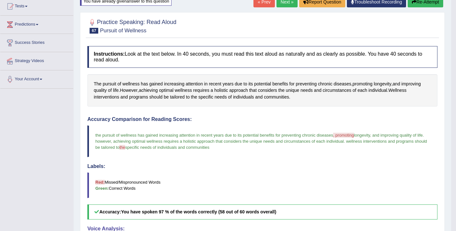
scroll to position [70, 0]
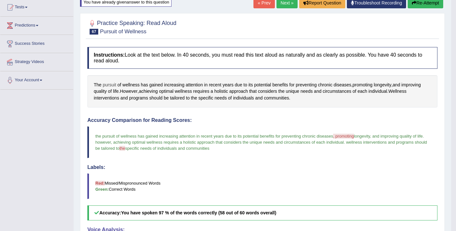
click at [103, 85] on span "pursuit" at bounding box center [109, 85] width 13 height 7
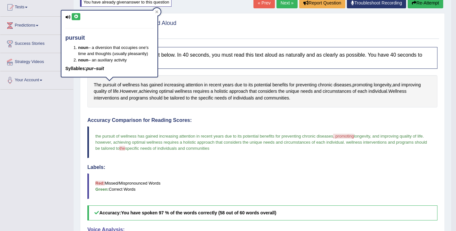
click at [77, 17] on icon at bounding box center [76, 17] width 5 height 4
click at [282, 7] on link "Next »" at bounding box center [286, 2] width 21 height 11
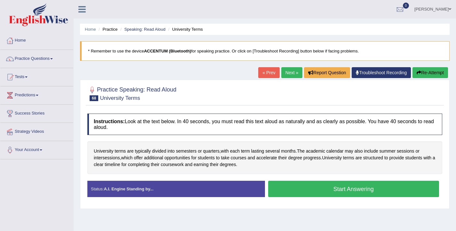
click at [312, 193] on button "Start Answering" at bounding box center [353, 189] width 171 height 16
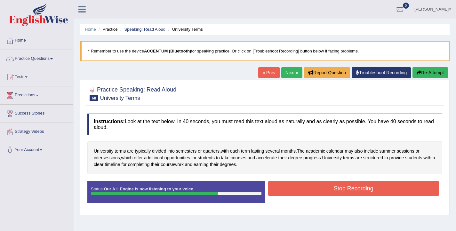
click at [317, 188] on button "Stop Recording" at bounding box center [353, 188] width 171 height 15
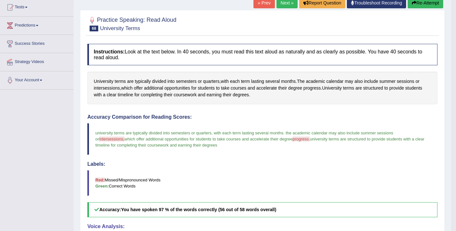
scroll to position [42, 0]
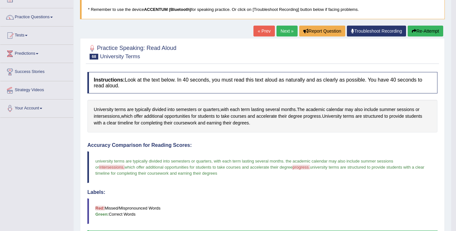
click at [421, 31] on button "Re-Attempt" at bounding box center [426, 31] width 36 height 11
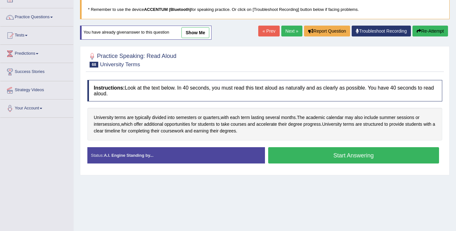
scroll to position [42, 0]
click at [296, 159] on button "Start Answering" at bounding box center [353, 155] width 171 height 16
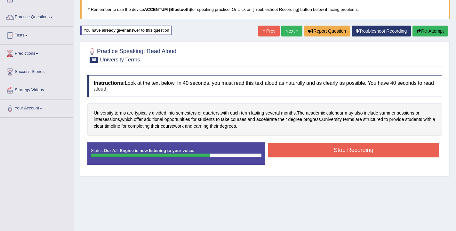
click at [329, 155] on button "Stop Recording" at bounding box center [353, 150] width 171 height 15
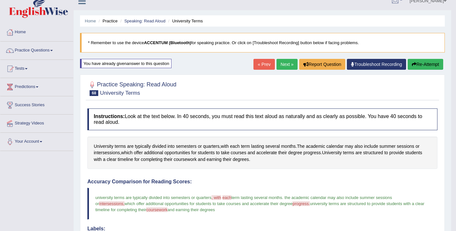
scroll to position [7, 0]
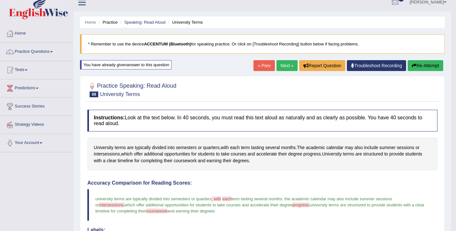
click at [417, 69] on button "Re-Attempt" at bounding box center [426, 65] width 36 height 11
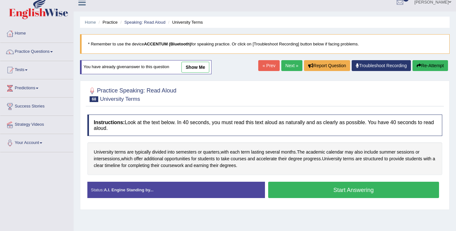
scroll to position [7, 0]
click at [288, 190] on button "Start Answering" at bounding box center [353, 190] width 171 height 16
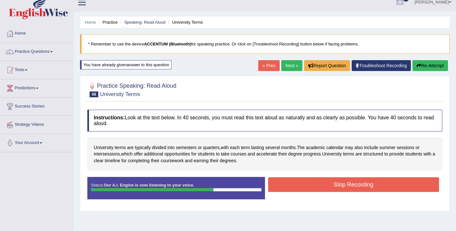
click at [313, 188] on button "Stop Recording" at bounding box center [353, 184] width 171 height 15
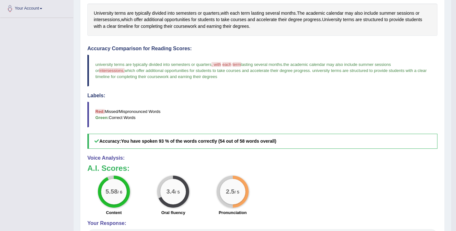
scroll to position [137, 0]
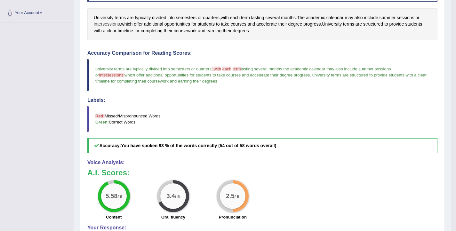
click at [99, 24] on span "intersessions" at bounding box center [107, 24] width 26 height 7
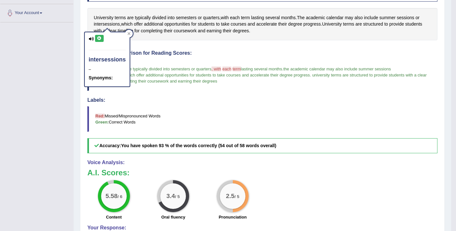
click at [102, 37] on button at bounding box center [99, 38] width 9 height 7
click at [100, 40] on icon at bounding box center [99, 38] width 5 height 4
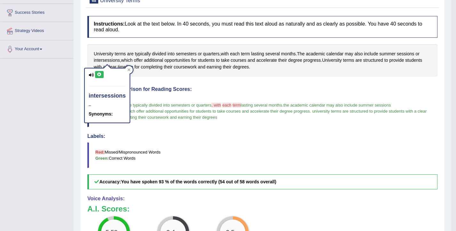
scroll to position [0, 0]
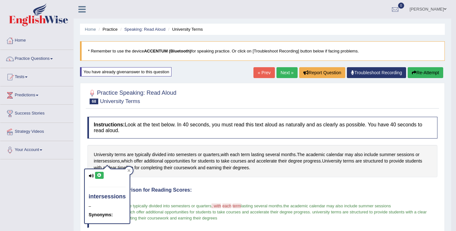
click at [285, 75] on link "Next »" at bounding box center [286, 72] width 21 height 11
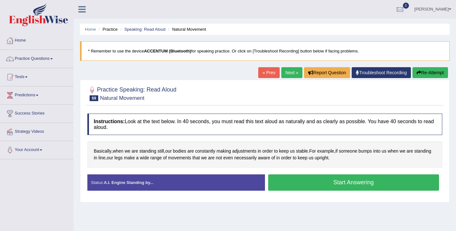
click at [341, 180] on button "Start Answering" at bounding box center [353, 182] width 171 height 16
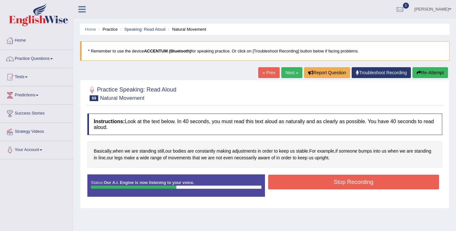
click at [332, 180] on button "Stop Recording" at bounding box center [353, 182] width 171 height 15
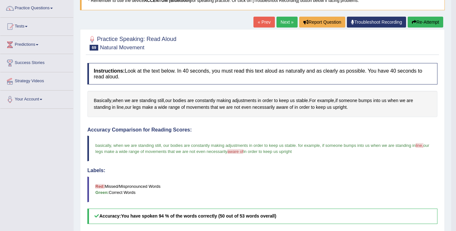
scroll to position [47, 0]
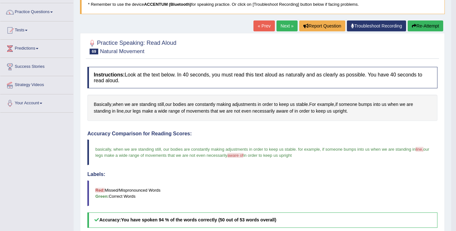
click at [290, 27] on link "Next »" at bounding box center [286, 25] width 21 height 11
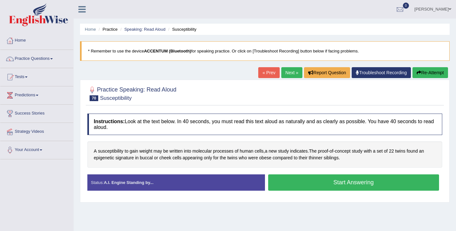
click at [315, 189] on button "Start Answering" at bounding box center [353, 182] width 171 height 16
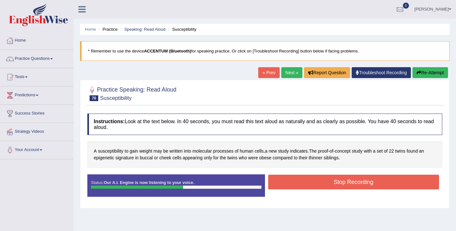
click at [343, 183] on button "Stop Recording" at bounding box center [353, 182] width 171 height 15
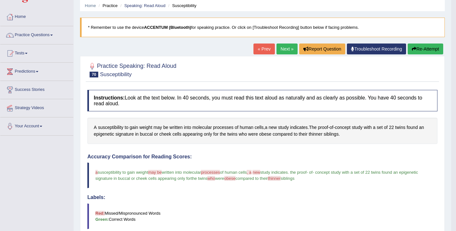
scroll to position [30, 0]
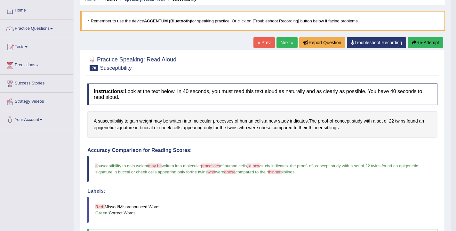
click at [153, 129] on span "buccal" at bounding box center [146, 127] width 13 height 7
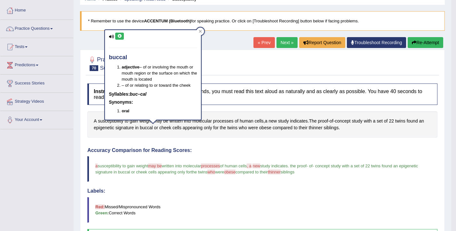
click at [118, 38] on icon at bounding box center [119, 36] width 5 height 4
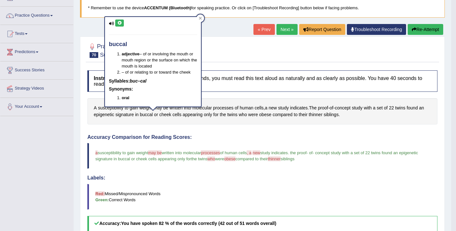
scroll to position [42, 0]
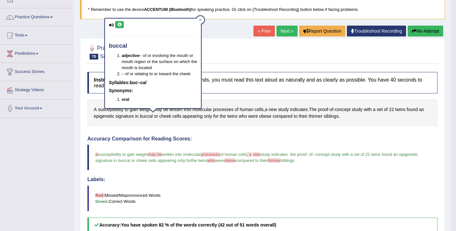
click at [424, 33] on button "Re-Attempt" at bounding box center [426, 31] width 36 height 11
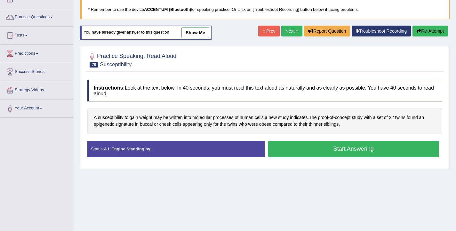
scroll to position [42, 0]
click at [300, 148] on button "Start Answering" at bounding box center [353, 149] width 171 height 16
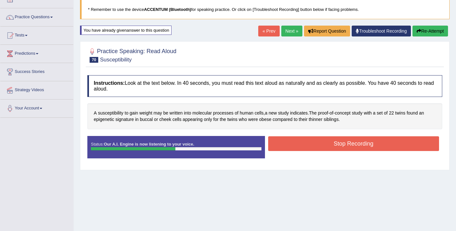
click at [349, 145] on button "Stop Recording" at bounding box center [353, 143] width 171 height 15
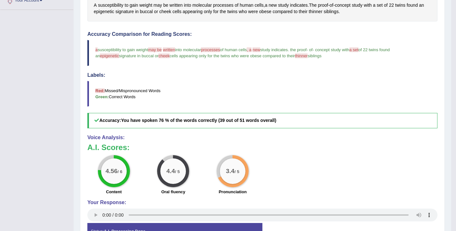
scroll to position [147, 0]
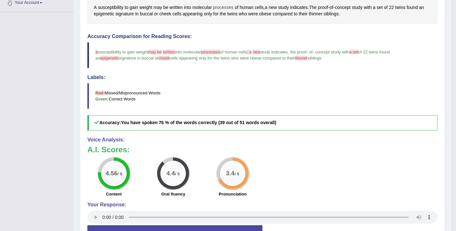
click at [227, 7] on span "processes" at bounding box center [223, 7] width 20 height 7
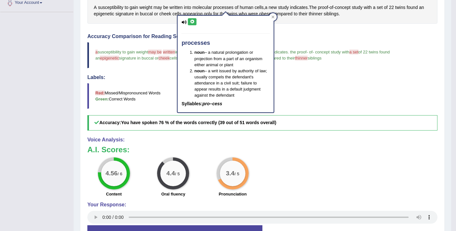
click at [195, 22] on button at bounding box center [192, 21] width 9 height 7
click at [329, 42] on div "Accuracy Comparison for Reading Scores: a susceptibility to gain weight may be …" at bounding box center [262, 82] width 350 height 97
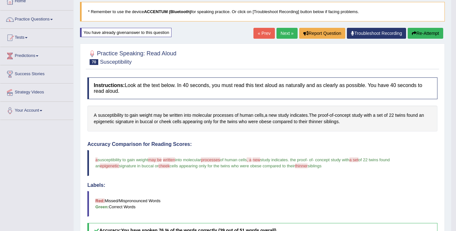
scroll to position [21, 0]
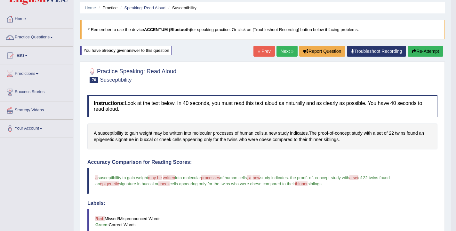
click at [417, 48] on button "Re-Attempt" at bounding box center [426, 51] width 36 height 11
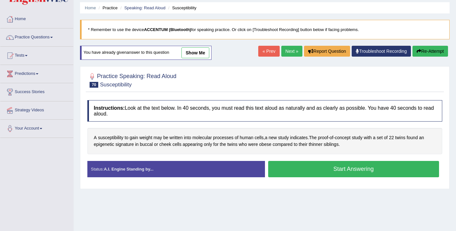
scroll to position [21, 0]
click at [300, 162] on button "Start Answering" at bounding box center [353, 169] width 171 height 16
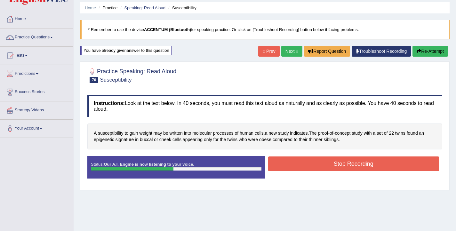
drag, startPoint x: 342, startPoint y: 164, endPoint x: 328, endPoint y: 166, distance: 14.2
click at [342, 164] on button "Stop Recording" at bounding box center [353, 163] width 171 height 15
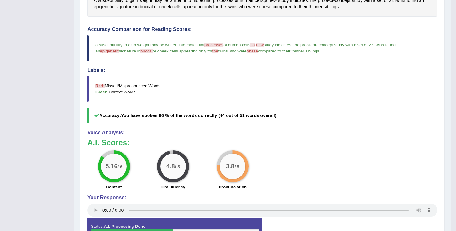
scroll to position [105, 0]
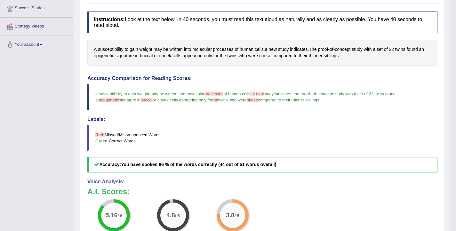
click at [271, 56] on span "obese" at bounding box center [265, 55] width 12 height 7
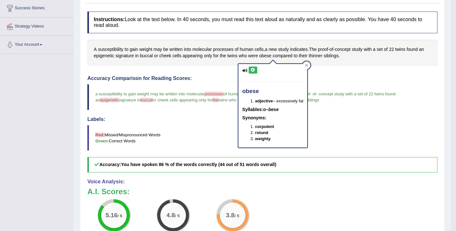
click at [256, 68] on button at bounding box center [253, 70] width 9 height 7
click at [326, 113] on div "Accuracy Comparison for Reading Scores: a susceptibility to gain weight may be …" at bounding box center [262, 124] width 350 height 97
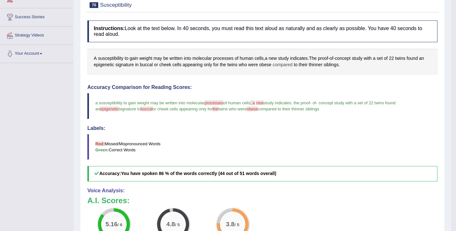
scroll to position [42, 0]
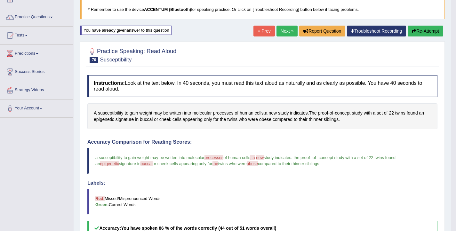
click at [417, 32] on button "Re-Attempt" at bounding box center [426, 31] width 36 height 11
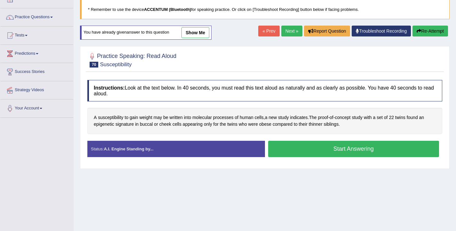
scroll to position [42, 0]
click at [294, 145] on button "Start Answering" at bounding box center [353, 149] width 171 height 16
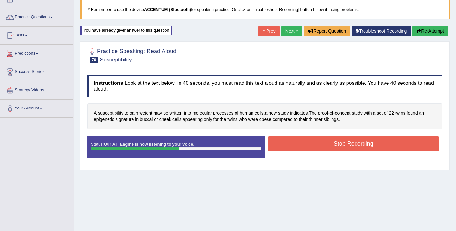
click at [356, 146] on button "Stop Recording" at bounding box center [353, 143] width 171 height 15
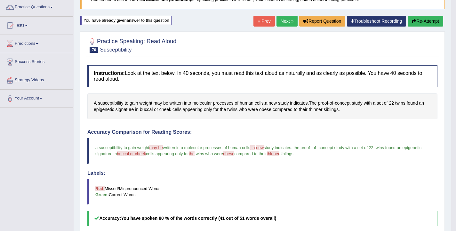
scroll to position [32, 0]
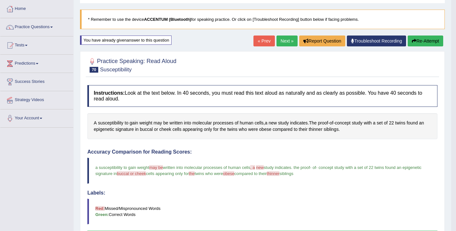
click at [415, 41] on button "Re-Attempt" at bounding box center [426, 41] width 36 height 11
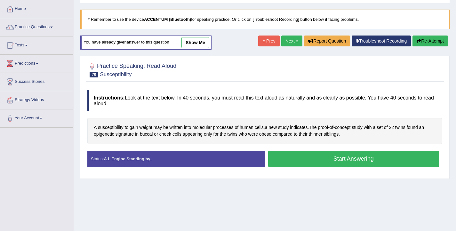
scroll to position [32, 0]
click at [327, 158] on button "Start Answering" at bounding box center [353, 159] width 171 height 16
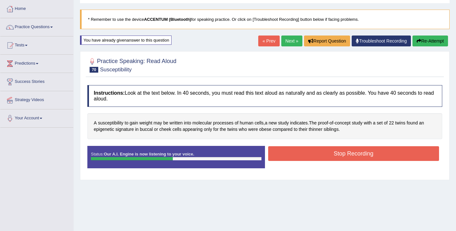
click at [347, 155] on button "Stop Recording" at bounding box center [353, 153] width 171 height 15
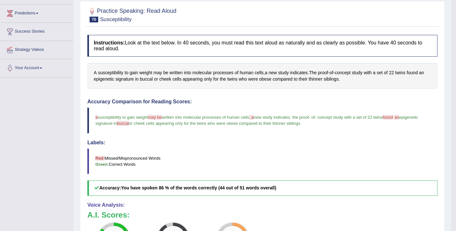
scroll to position [95, 0]
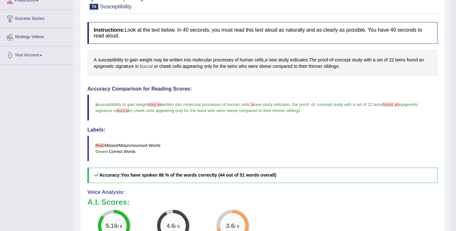
click at [153, 64] on span "buccal" at bounding box center [146, 66] width 13 height 7
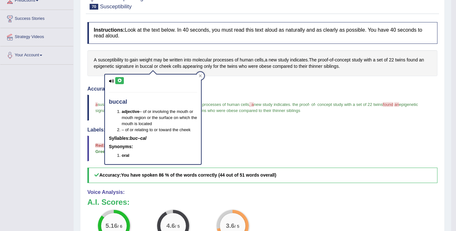
click at [123, 78] on button at bounding box center [119, 80] width 9 height 7
click at [209, 104] on span "written into molecular processes of human cells" at bounding box center [205, 104] width 87 height 5
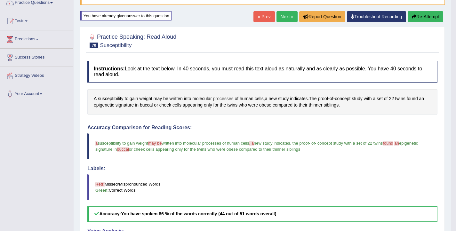
scroll to position [9, 0]
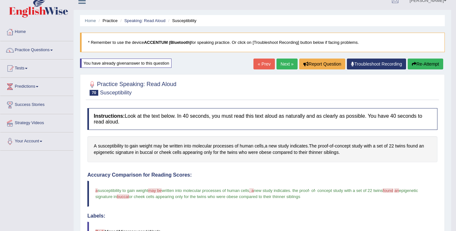
click at [417, 67] on button "Re-Attempt" at bounding box center [426, 64] width 36 height 11
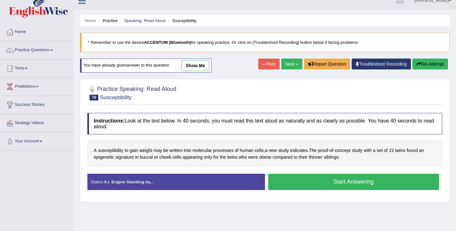
scroll to position [9, 0]
click at [357, 181] on button "Start Answering" at bounding box center [353, 182] width 171 height 16
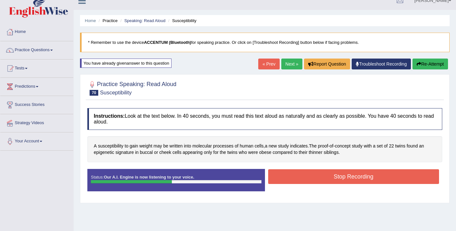
click at [357, 176] on button "Stop Recording" at bounding box center [353, 176] width 171 height 15
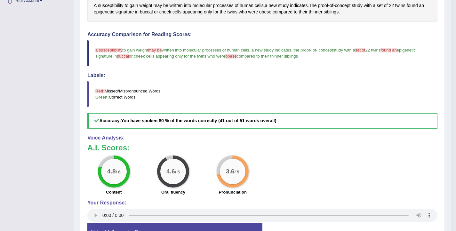
scroll to position [87, 0]
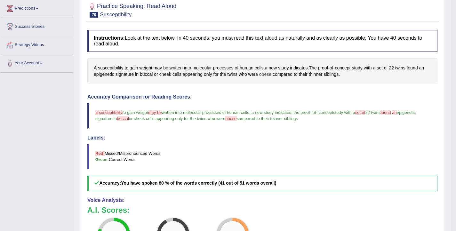
click at [270, 74] on span "obese" at bounding box center [265, 74] width 12 height 7
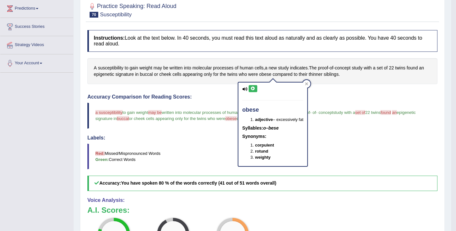
click at [251, 89] on icon at bounding box center [253, 89] width 5 height 4
click at [339, 103] on blockquote "a susceptibility accessibility to gain weight may be maybe written into molecul…" at bounding box center [262, 116] width 350 height 26
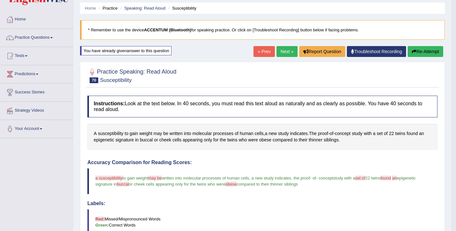
scroll to position [0, 0]
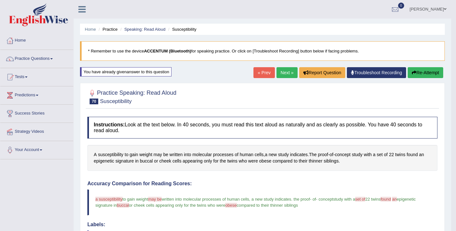
click at [416, 75] on button "Re-Attempt" at bounding box center [426, 72] width 36 height 11
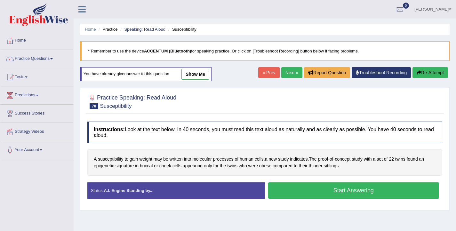
click at [308, 195] on button "Start Answering" at bounding box center [353, 190] width 171 height 16
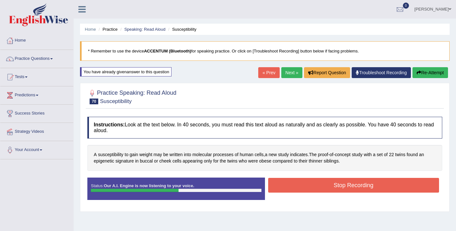
click at [332, 188] on button "Stop Recording" at bounding box center [353, 185] width 171 height 15
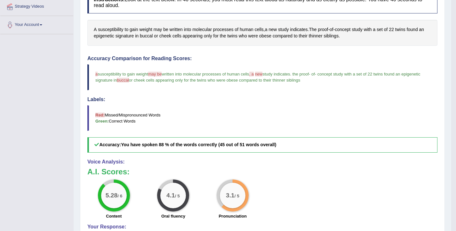
scroll to position [63, 0]
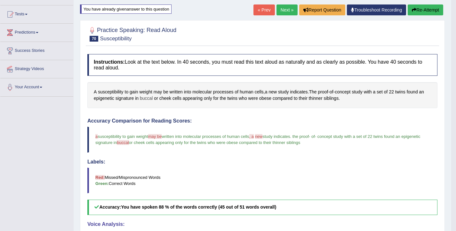
click at [153, 96] on span "buccal" at bounding box center [146, 98] width 13 height 7
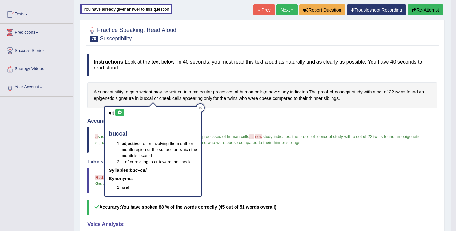
click at [120, 114] on icon at bounding box center [119, 113] width 5 height 4
click at [218, 111] on div "Instructions: Look at the text below. In 40 seconds, you must read this text al…" at bounding box center [262, 195] width 353 height 289
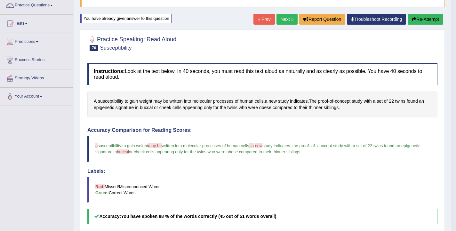
scroll to position [0, 0]
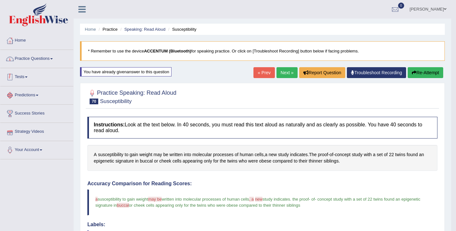
click at [41, 58] on link "Practice Questions" at bounding box center [36, 58] width 73 height 16
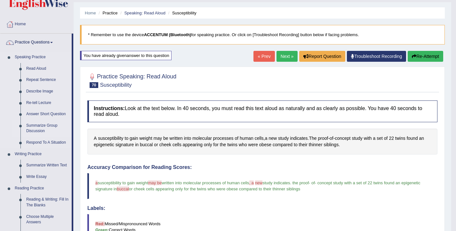
scroll to position [43, 0]
